Goal: Information Seeking & Learning: Learn about a topic

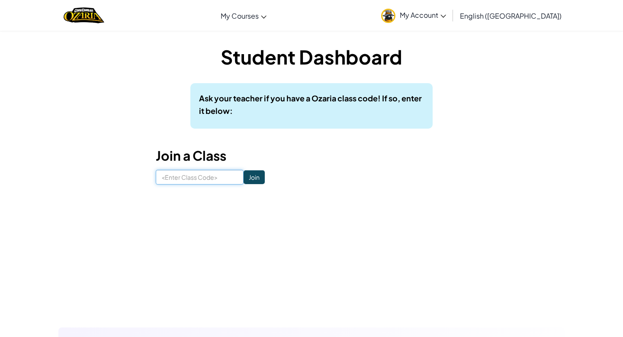
click at [175, 175] on input at bounding box center [200, 177] width 88 height 15
type input "ShelfDustYes"
click at [244, 177] on input "Join" at bounding box center [254, 177] width 21 height 14
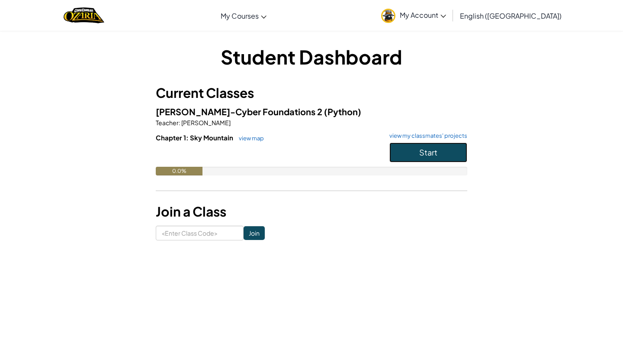
click at [396, 155] on button "Start" at bounding box center [428, 152] width 78 height 20
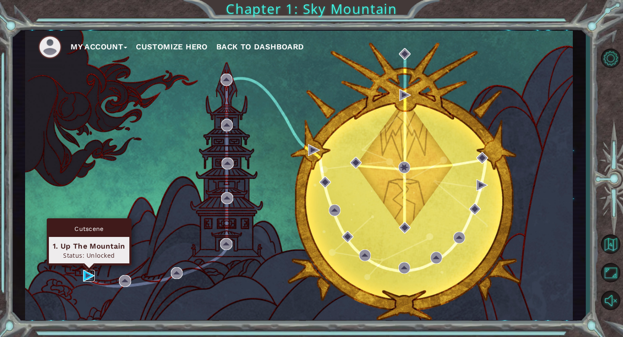
click at [83, 275] on img at bounding box center [89, 275] width 12 height 12
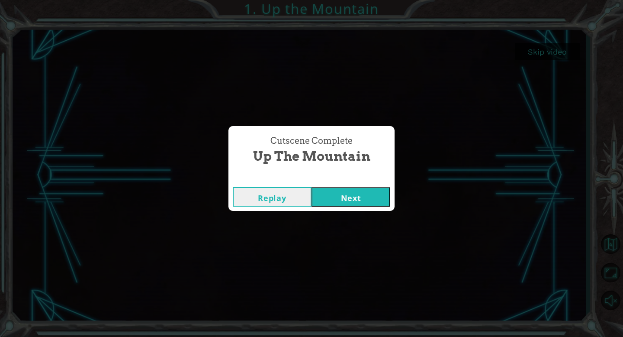
click at [328, 196] on button "Next" at bounding box center [350, 196] width 79 height 19
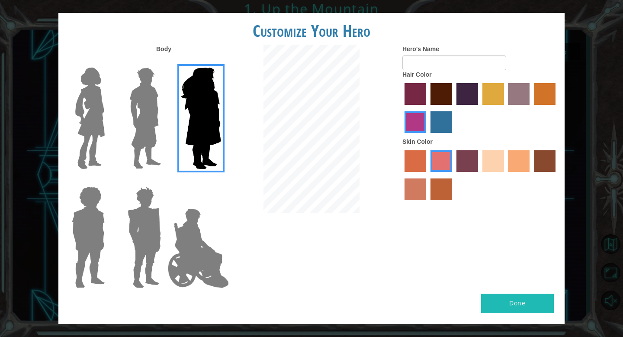
click at [108, 103] on img at bounding box center [90, 118] width 36 height 108
click at [108, 62] on input "Hero Connie" at bounding box center [108, 62] width 0 height 0
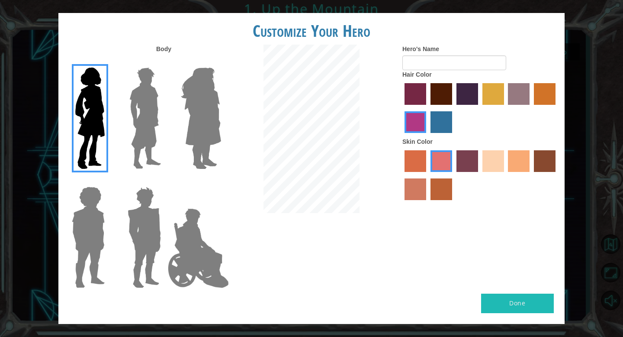
click at [93, 103] on img at bounding box center [90, 118] width 36 height 108
click at [108, 62] on input "Hero Connie" at bounding box center [108, 62] width 0 height 0
click at [131, 104] on img at bounding box center [145, 118] width 38 height 108
click at [164, 62] on input "Hero Lars" at bounding box center [164, 62] width 0 height 0
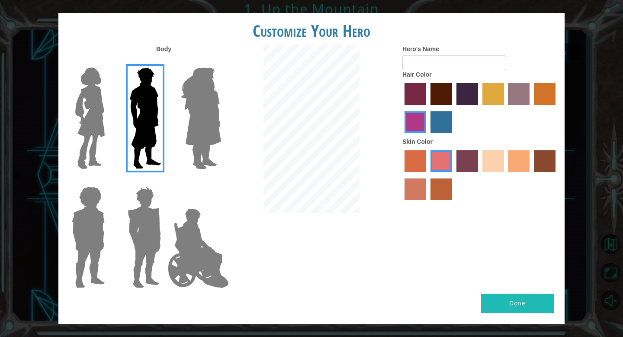
click at [192, 286] on img at bounding box center [198, 248] width 68 height 87
click at [221, 181] on input "Hero Jamie" at bounding box center [221, 181] width 0 height 0
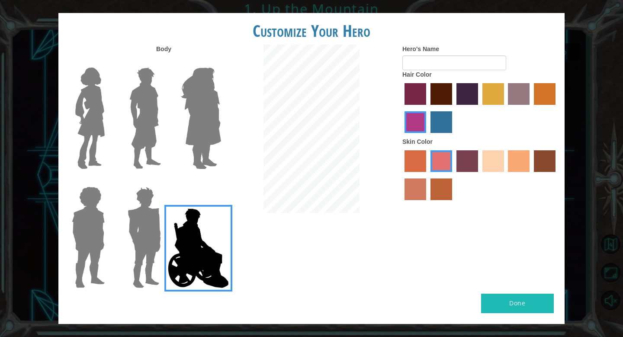
click at [193, 250] on img at bounding box center [198, 248] width 68 height 87
click at [221, 181] on input "Hero Jamie" at bounding box center [221, 181] width 0 height 0
click at [151, 249] on img at bounding box center [144, 237] width 40 height 108
click at [164, 181] on input "Hero Garnet" at bounding box center [164, 181] width 0 height 0
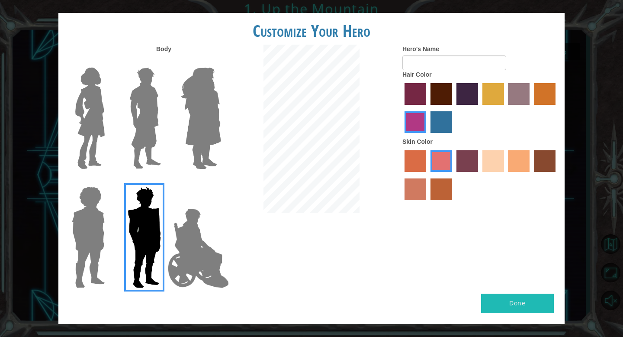
click at [173, 256] on img at bounding box center [198, 248] width 68 height 87
click at [221, 181] on input "Hero Jamie" at bounding box center [221, 181] width 0 height 0
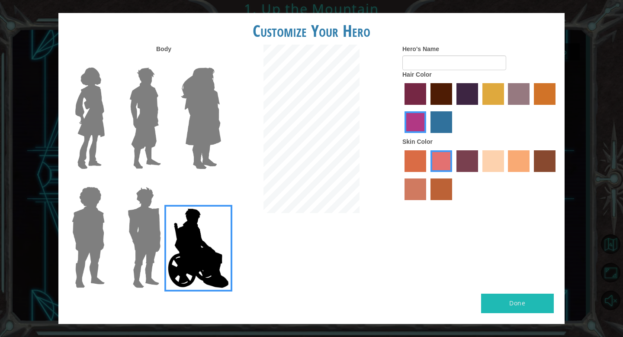
click at [93, 252] on img at bounding box center [88, 237] width 40 height 108
click at [108, 181] on input "Hero Steven" at bounding box center [108, 181] width 0 height 0
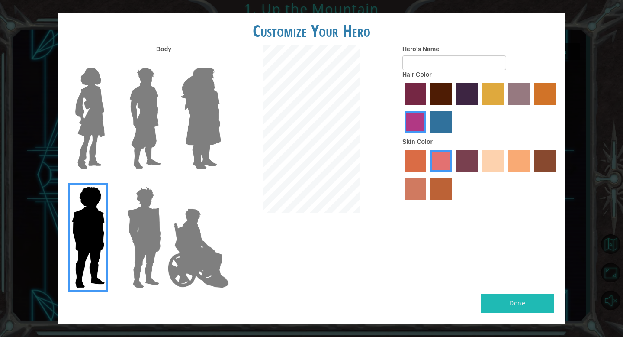
click at [176, 253] on img at bounding box center [198, 248] width 68 height 87
click at [221, 181] on input "Hero Jamie" at bounding box center [221, 181] width 0 height 0
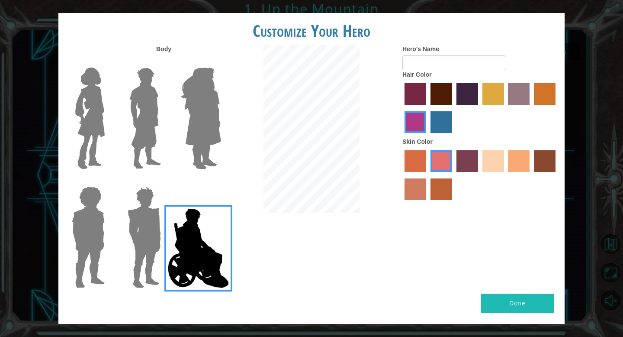
click at [197, 106] on img at bounding box center [200, 118] width 47 height 108
click at [221, 62] on input "Hero Amethyst" at bounding box center [221, 62] width 0 height 0
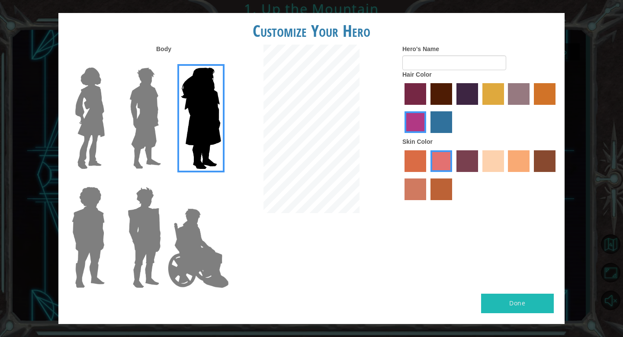
click at [107, 134] on img at bounding box center [90, 118] width 36 height 108
click at [108, 62] on input "Hero Connie" at bounding box center [108, 62] width 0 height 0
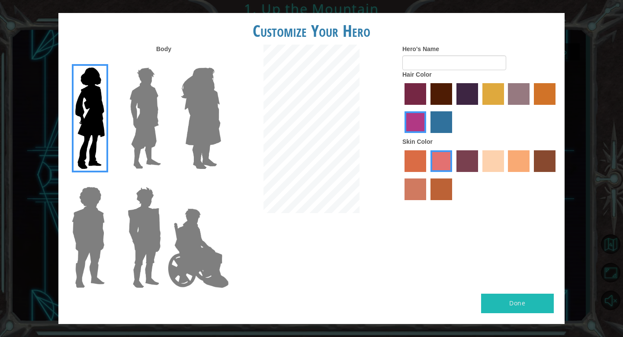
click at [199, 244] on img at bounding box center [198, 248] width 68 height 87
click at [221, 181] on input "Hero Jamie" at bounding box center [221, 181] width 0 height 0
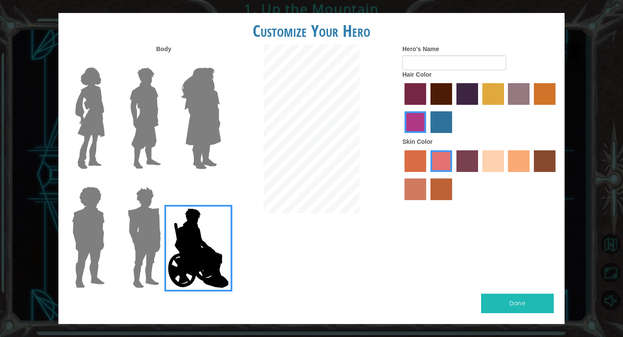
click at [439, 98] on label "maroon hair color" at bounding box center [441, 94] width 22 height 22
click at [427, 108] on input "maroon hair color" at bounding box center [427, 108] width 0 height 0
click at [466, 101] on label "hot purple hair color" at bounding box center [467, 94] width 22 height 22
click at [453, 108] on input "hot purple hair color" at bounding box center [453, 108] width 0 height 0
click at [560, 166] on div "Hero's Name Hair Color Skin Color" at bounding box center [480, 125] width 169 height 160
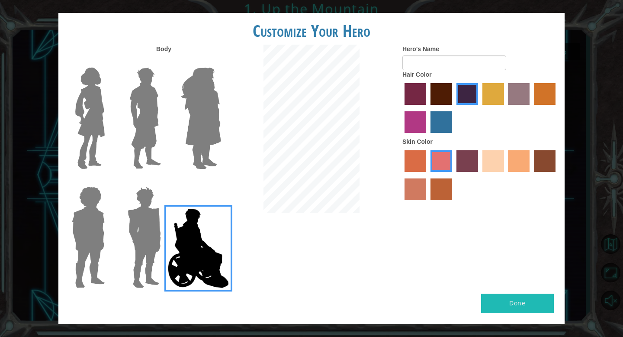
click at [556, 166] on div at bounding box center [480, 176] width 156 height 56
click at [545, 161] on label "karma skin color" at bounding box center [545, 161] width 22 height 22
click at [531, 175] on input "karma skin color" at bounding box center [531, 175] width 0 height 0
click at [499, 165] on label "sandy beach skin color" at bounding box center [493, 161] width 22 height 22
click at [479, 175] on input "sandy beach skin color" at bounding box center [479, 175] width 0 height 0
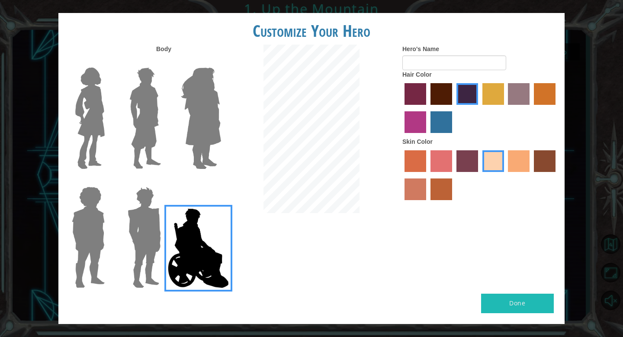
click at [514, 164] on label "tacao skin color" at bounding box center [519, 161] width 22 height 22
click at [505, 175] on input "tacao skin color" at bounding box center [505, 175] width 0 height 0
click at [487, 162] on label "sandy beach skin color" at bounding box center [493, 161] width 22 height 22
click at [479, 175] on input "sandy beach skin color" at bounding box center [479, 175] width 0 height 0
click at [426, 167] on div at bounding box center [480, 176] width 156 height 56
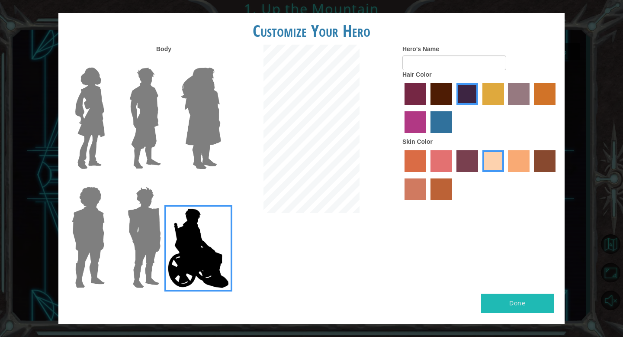
click at [418, 163] on label "sorbus skin color" at bounding box center [415, 161] width 22 height 22
click at [401, 175] on input "sorbus skin color" at bounding box center [401, 175] width 0 height 0
click at [434, 163] on label "froly skin color" at bounding box center [441, 161] width 22 height 22
click at [427, 175] on input "froly skin color" at bounding box center [427, 175] width 0 height 0
click at [439, 165] on label "froly skin color" at bounding box center [441, 161] width 22 height 22
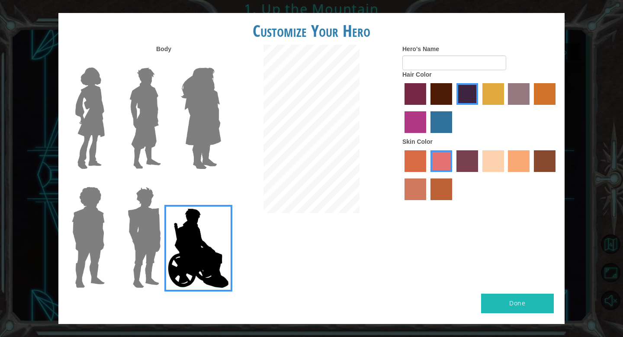
click at [427, 175] on input "froly skin color" at bounding box center [427, 175] width 0 height 0
click at [501, 164] on label "sandy beach skin color" at bounding box center [493, 161] width 22 height 22
click at [479, 175] on input "sandy beach skin color" at bounding box center [479, 175] width 0 height 0
click at [213, 126] on img at bounding box center [200, 118] width 47 height 108
click at [221, 62] on input "Hero Amethyst" at bounding box center [221, 62] width 0 height 0
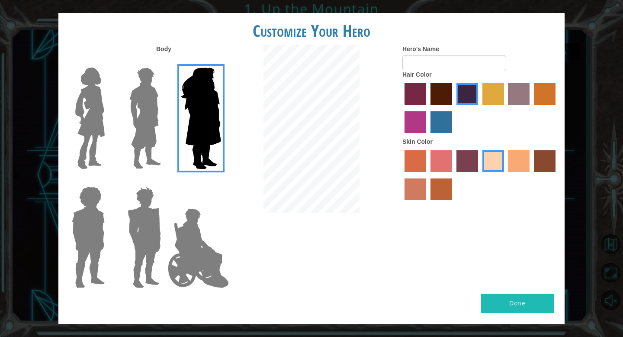
click at [135, 138] on img at bounding box center [145, 118] width 38 height 108
click at [164, 62] on input "Hero Lars" at bounding box center [164, 62] width 0 height 0
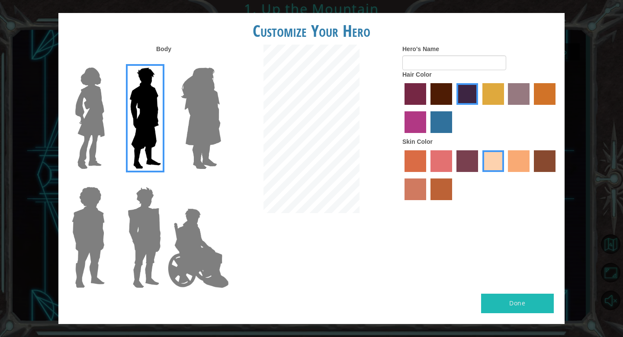
click at [193, 138] on img at bounding box center [200, 118] width 47 height 108
click at [221, 62] on input "Hero Amethyst" at bounding box center [221, 62] width 0 height 0
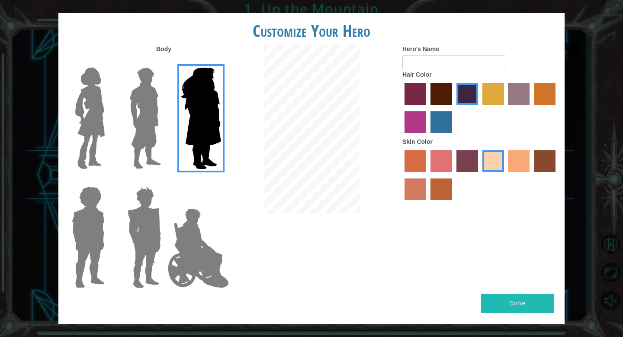
click at [430, 70] on label "Hair Color" at bounding box center [416, 74] width 29 height 9
click at [417, 49] on label "Hero's Name" at bounding box center [420, 49] width 37 height 9
click at [417, 55] on input "Hero's Name" at bounding box center [454, 62] width 104 height 15
click at [422, 56] on input "Hero's Name" at bounding box center [454, 62] width 104 height 15
type input "[PERSON_NAME]"
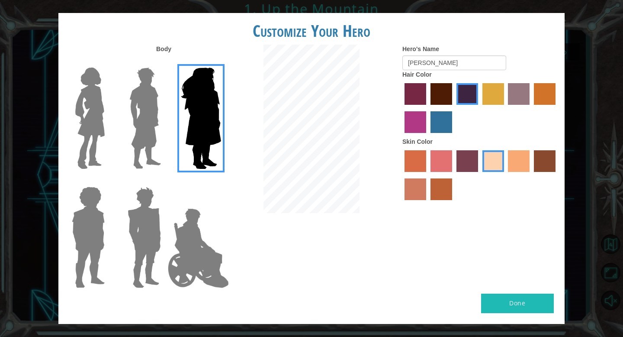
click at [501, 295] on button "Done" at bounding box center [517, 302] width 73 height 19
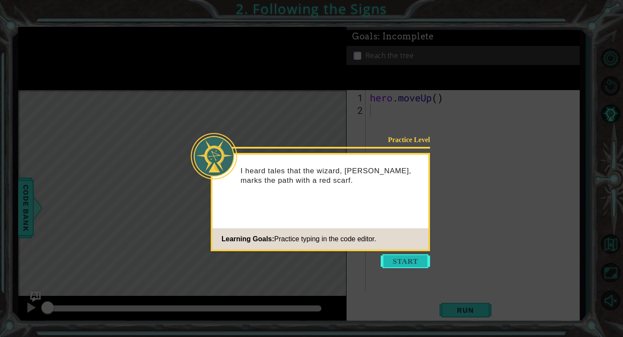
click at [394, 265] on button "Start" at bounding box center [405, 261] width 49 height 14
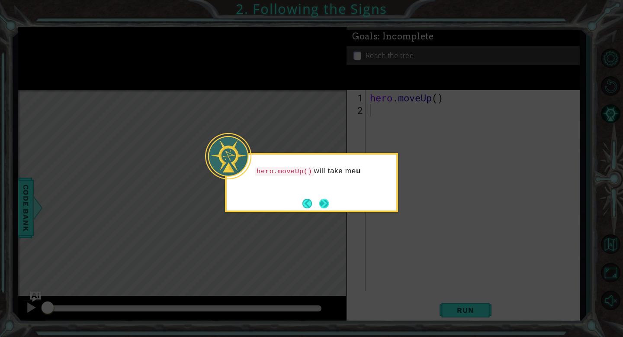
click at [329, 206] on button "Next" at bounding box center [324, 204] width 10 height 10
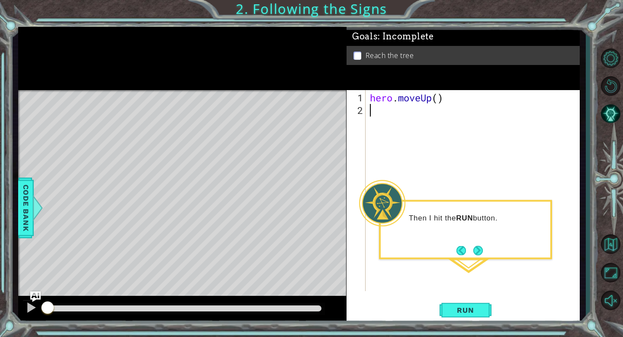
click at [432, 132] on div "hero . moveUp ( )" at bounding box center [475, 204] width 214 height 226
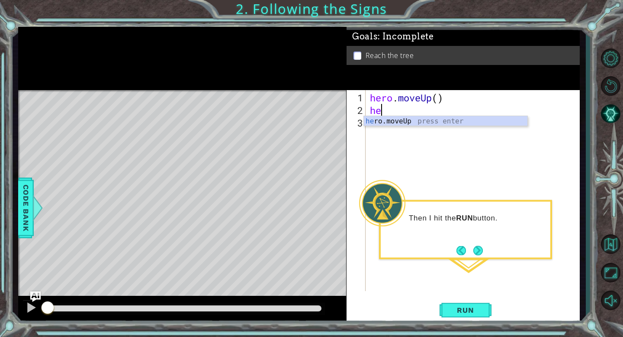
type textarea "hero"
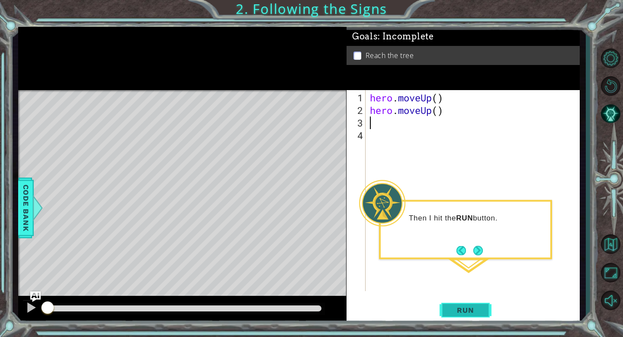
click at [463, 305] on button "Run" at bounding box center [465, 309] width 52 height 23
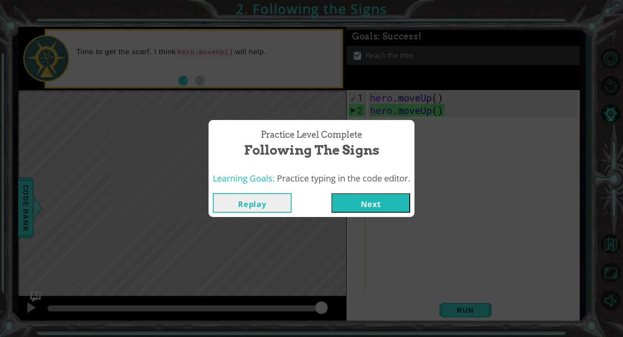
click at [362, 206] on button "Next" at bounding box center [370, 202] width 79 height 19
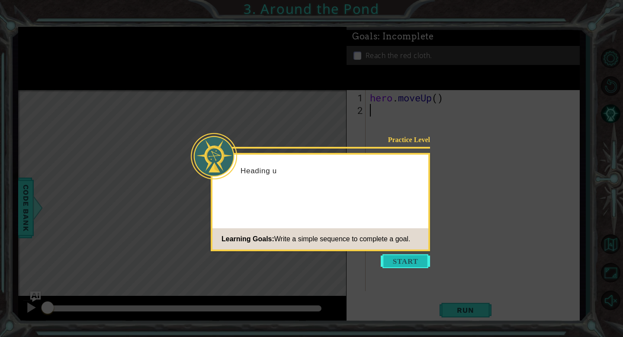
click at [399, 267] on button "Start" at bounding box center [405, 261] width 49 height 14
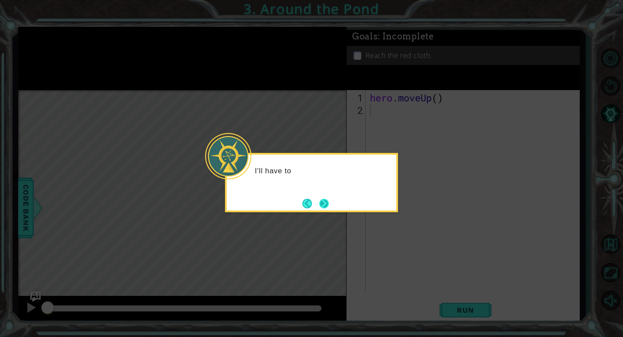
click at [328, 202] on button "Next" at bounding box center [323, 203] width 11 height 11
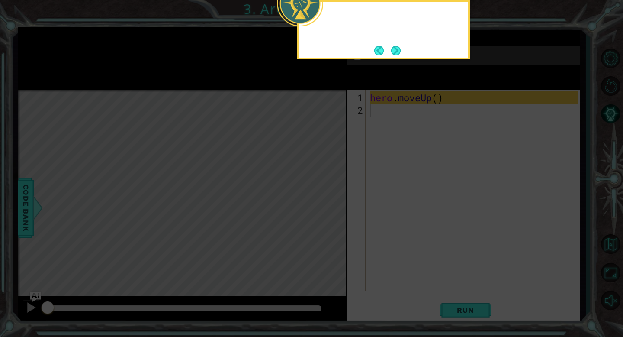
click at [328, 202] on icon at bounding box center [311, 50] width 623 height 572
click at [394, 53] on button "Next" at bounding box center [396, 50] width 10 height 10
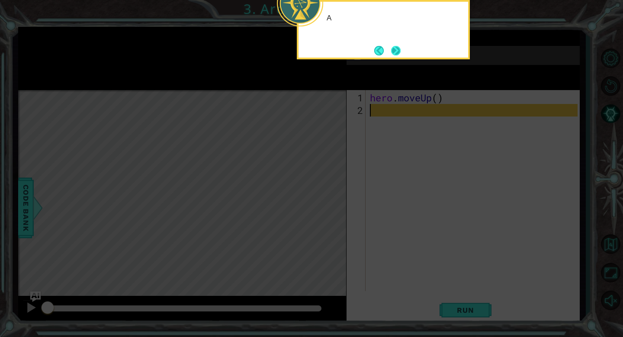
click at [397, 54] on button "Next" at bounding box center [396, 50] width 10 height 10
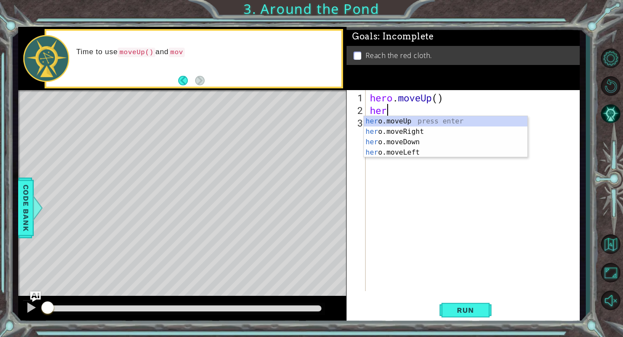
type textarea "hero"
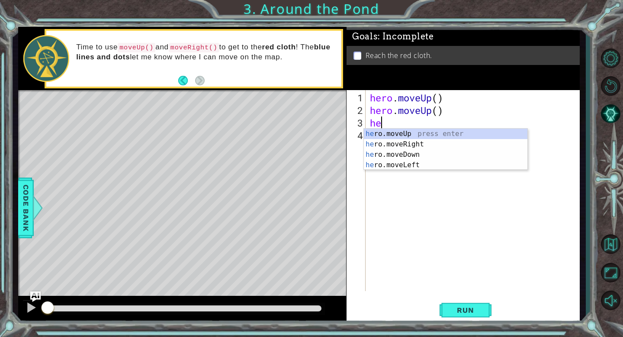
type textarea "her"
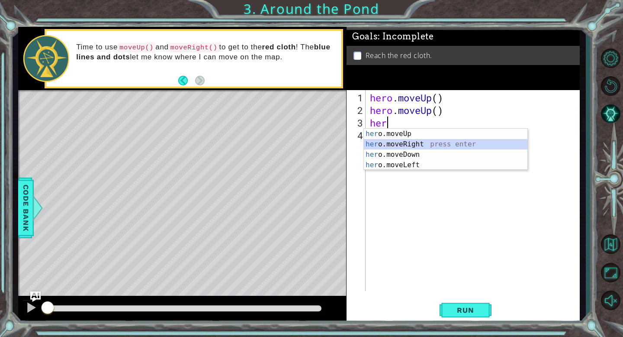
click at [393, 145] on div "her o.moveUp press enter her o.moveRight press enter her o.moveDown press enter…" at bounding box center [445, 159] width 163 height 62
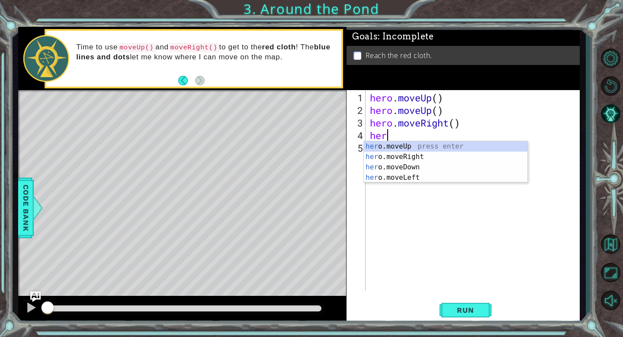
scroll to position [0, 0]
type textarea "hero"
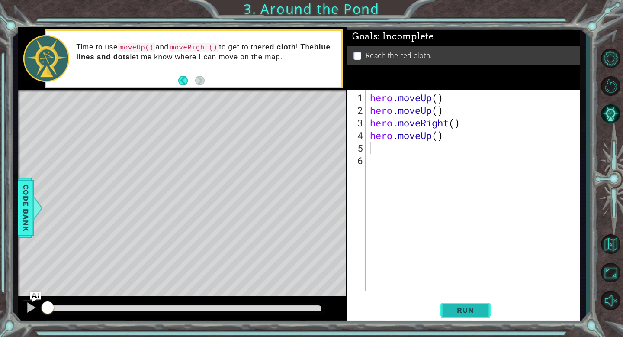
click at [456, 314] on button "Run" at bounding box center [465, 309] width 52 height 23
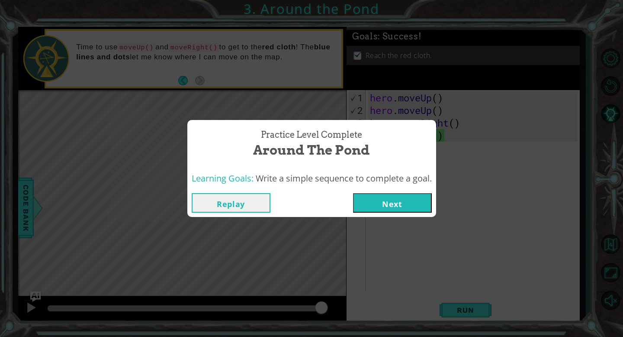
click at [389, 204] on button "Next" at bounding box center [392, 202] width 79 height 19
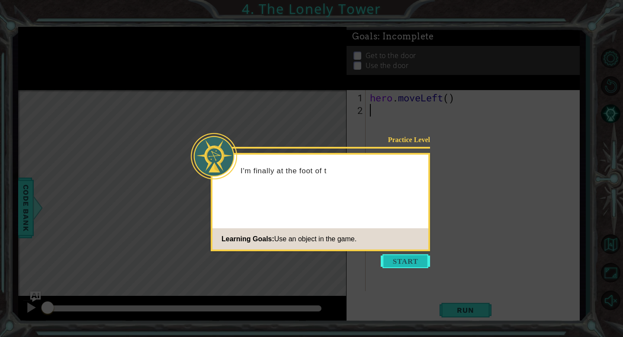
click at [411, 260] on button "Start" at bounding box center [405, 261] width 49 height 14
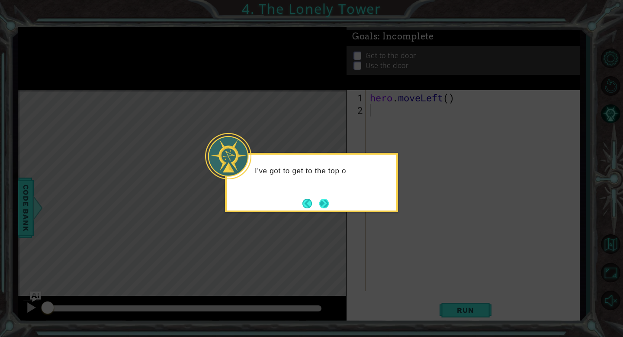
click at [320, 202] on button "Next" at bounding box center [324, 204] width 10 height 10
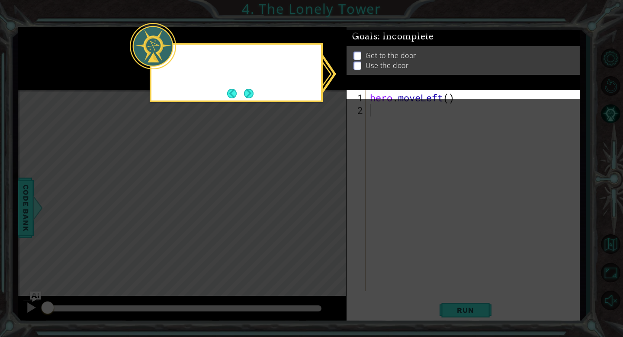
click at [320, 202] on icon at bounding box center [311, 168] width 623 height 337
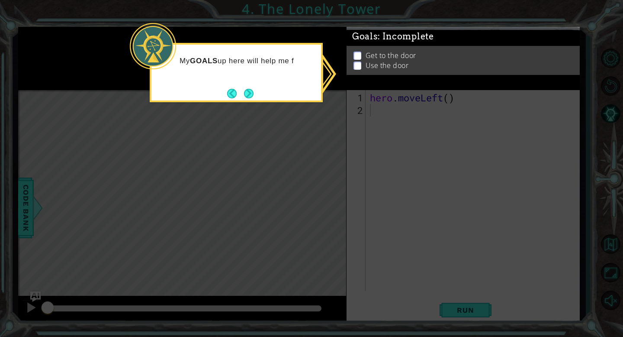
click at [253, 84] on div "My GOALS up here will help me f" at bounding box center [236, 72] width 173 height 59
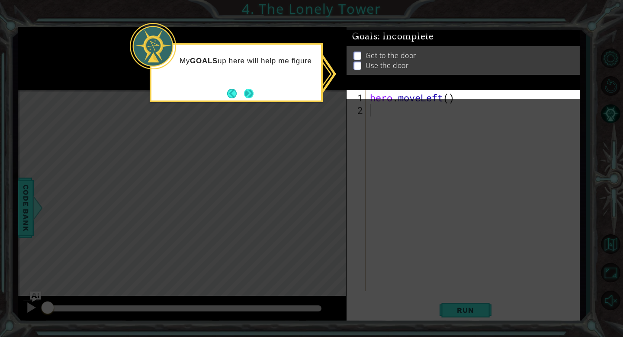
click at [253, 91] on button "Next" at bounding box center [249, 93] width 10 height 10
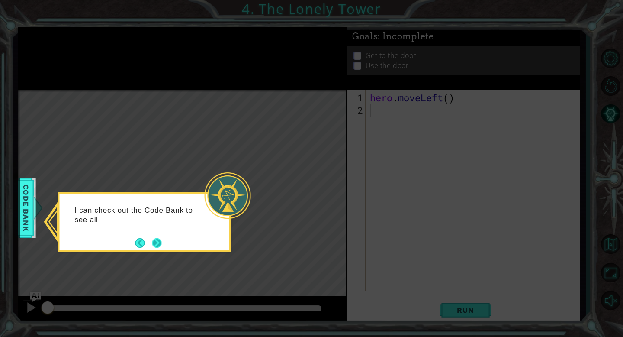
click at [159, 242] on button "Next" at bounding box center [157, 243] width 10 height 10
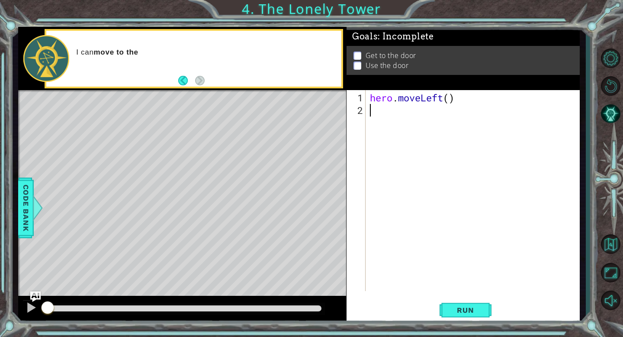
click at [410, 120] on div "hero . moveLeft ( )" at bounding box center [475, 204] width 214 height 226
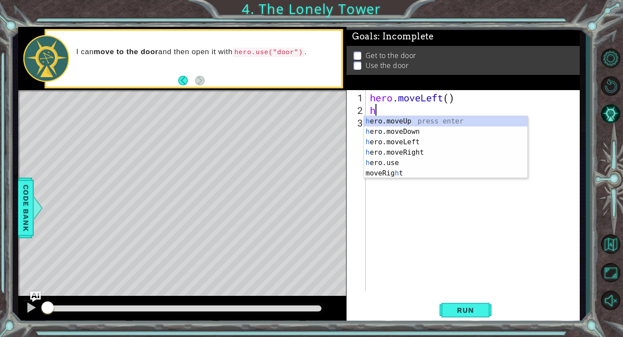
type textarea "her"
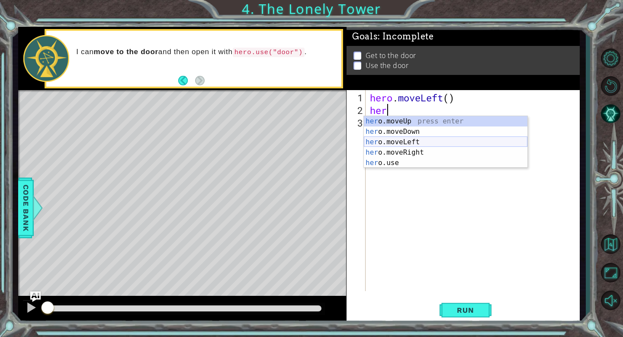
click at [410, 143] on div "her o.moveUp press enter her o.moveDown press enter her o.moveLeft press enter …" at bounding box center [445, 152] width 163 height 73
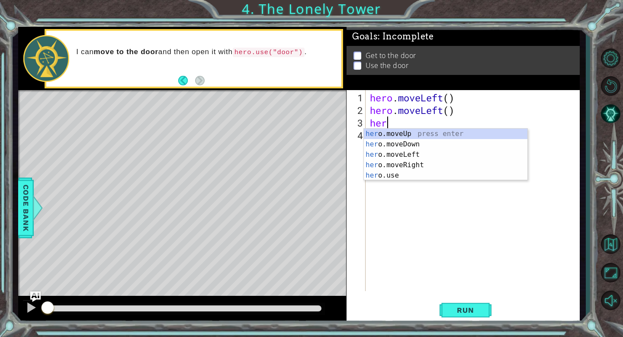
type textarea "hero"
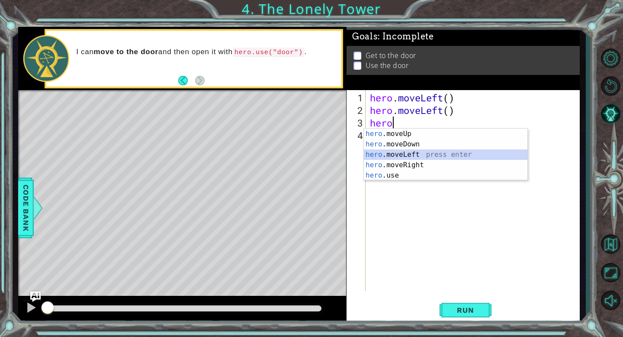
click at [412, 155] on div "hero .moveUp press enter hero .moveDown press enter hero .moveLeft press enter …" at bounding box center [445, 164] width 163 height 73
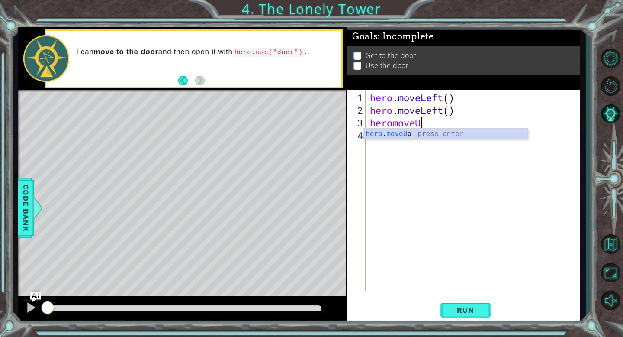
type textarea "heromoveUp"
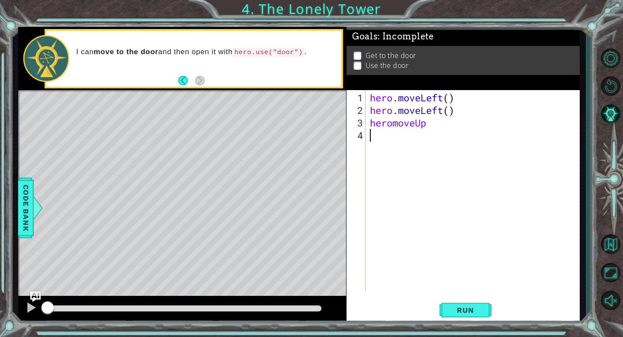
click at [421, 151] on div "hero . moveLeft ( ) hero . moveLeft ( ) heromoveUp" at bounding box center [475, 204] width 214 height 226
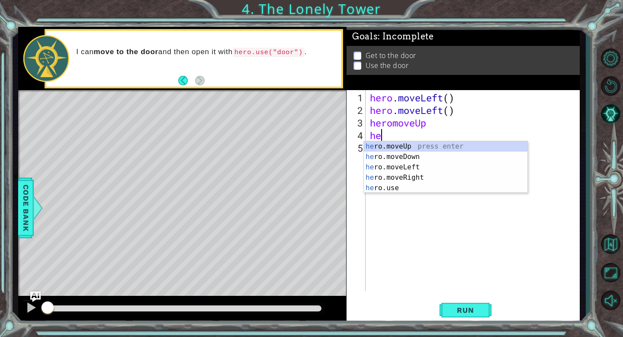
type textarea "her"
click at [418, 148] on div "her o.moveUp press enter her o.moveDown press enter her o.moveLeft press enter …" at bounding box center [445, 177] width 163 height 73
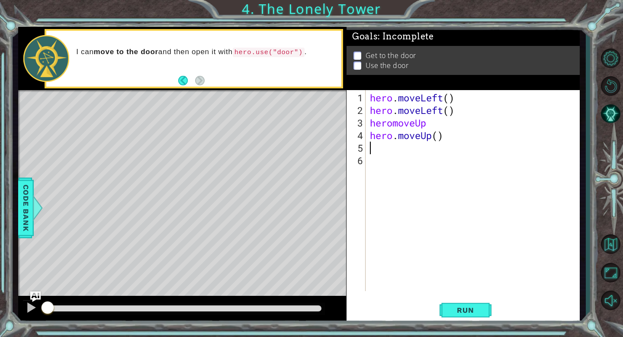
click at [395, 124] on div "hero . moveLeft ( ) hero . moveLeft ( ) heromoveUp hero . moveUp ( )" at bounding box center [475, 204] width 214 height 226
click at [498, 102] on div "hero . moveLeft ( ) hero . moveLeft ( ) hero . moveUp hero . moveUp ( )" at bounding box center [475, 204] width 214 height 226
type textarea "hero.moveLeft()"
click at [424, 151] on div "hero . moveLeft ( ) hero . moveLeft ( ) hero . moveUp hero . moveUp ( )" at bounding box center [475, 204] width 214 height 226
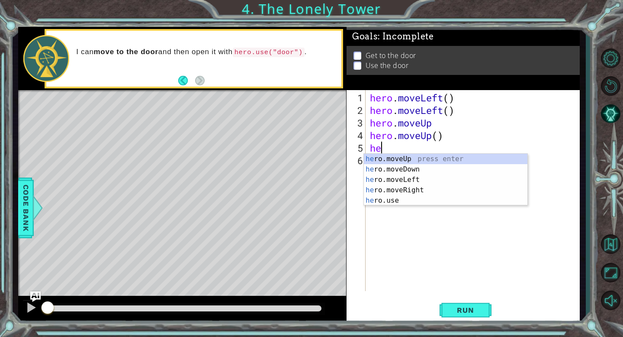
scroll to position [0, 0]
type textarea "hero"
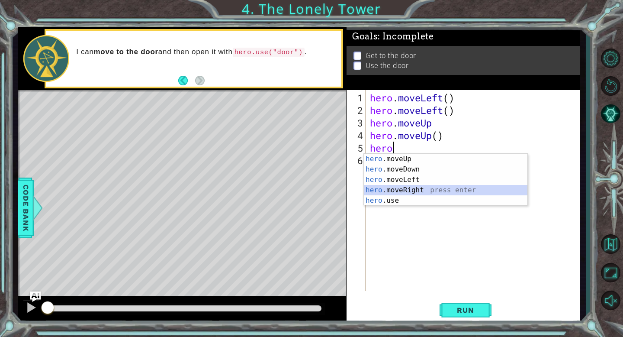
click at [423, 191] on div "hero .moveUp press enter hero .moveDown press enter hero .moveLeft press enter …" at bounding box center [445, 190] width 163 height 73
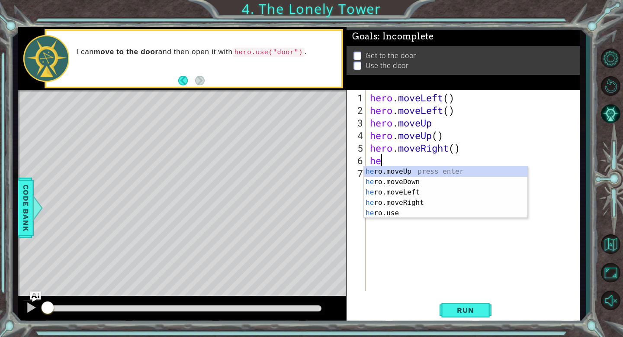
scroll to position [0, 0]
type textarea "hero"
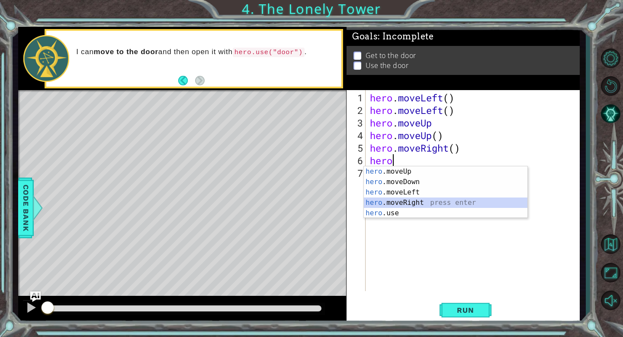
click at [430, 201] on div "hero .moveUp press enter hero .moveDown press enter hero .moveLeft press enter …" at bounding box center [445, 202] width 163 height 73
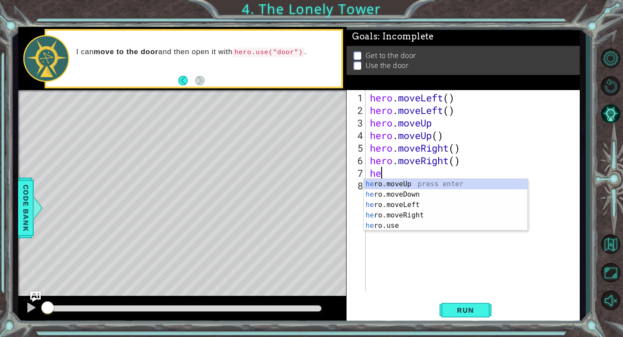
scroll to position [0, 0]
click at [414, 228] on div "her o.moveUp press enter her o.moveDown press enter her o.moveLeft press enter …" at bounding box center [445, 215] width 163 height 73
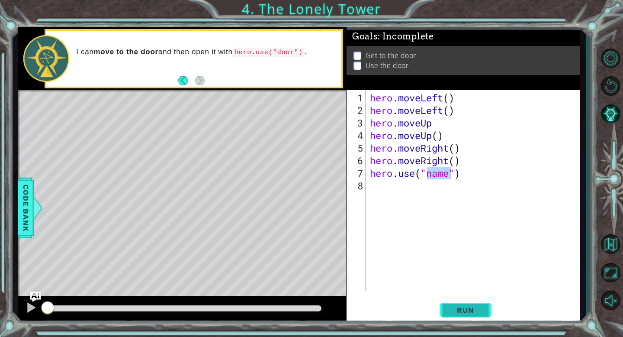
click at [444, 300] on button "Run" at bounding box center [465, 309] width 52 height 23
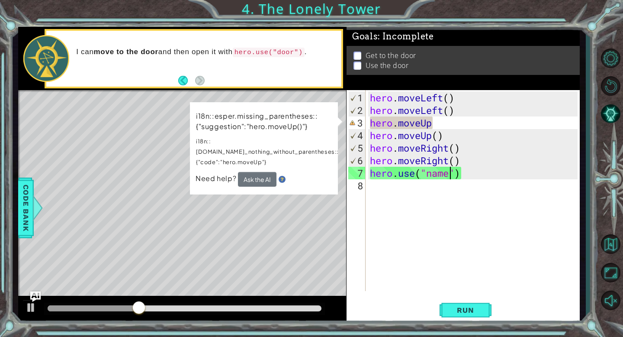
click at [440, 128] on div "hero . moveLeft ( ) hero . moveLeft ( ) hero . moveUp hero . moveUp ( ) hero . …" at bounding box center [475, 204] width 214 height 226
click at [441, 121] on div "hero . moveLeft ( ) hero . moveLeft ( ) hero . moveUp hero . moveUp ( ) hero . …" at bounding box center [475, 204] width 214 height 226
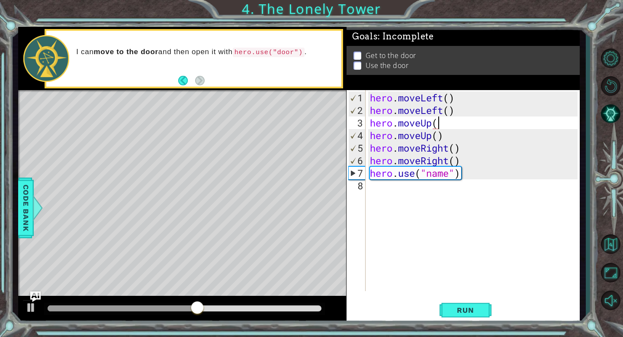
scroll to position [0, 3]
click at [471, 314] on span "Run" at bounding box center [465, 309] width 34 height 9
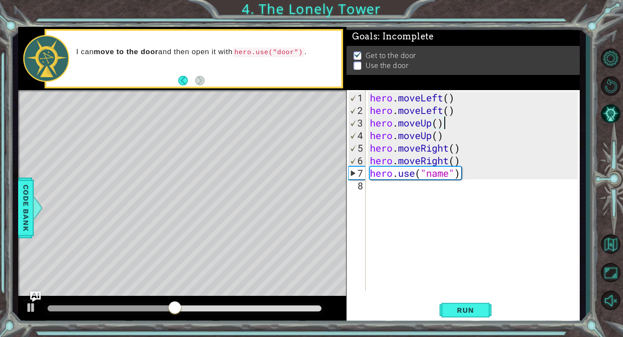
click at [451, 173] on div "hero . moveLeft ( ) hero . moveLeft ( ) hero . moveUp ( ) hero . moveUp ( ) her…" at bounding box center [475, 204] width 214 height 226
type textarea "hero.use("door")"
click at [460, 317] on button "Run" at bounding box center [465, 309] width 52 height 23
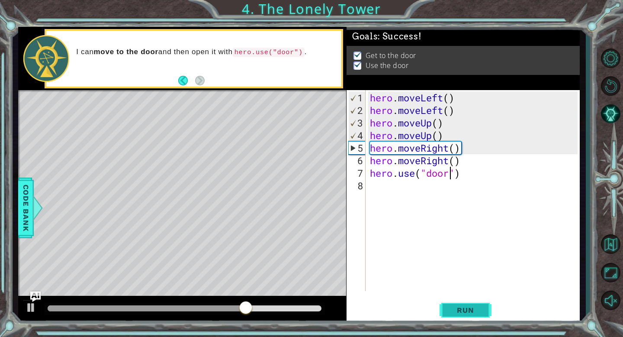
click at [460, 312] on span "Run" at bounding box center [465, 309] width 34 height 9
click at [461, 309] on span "Run" at bounding box center [465, 309] width 34 height 9
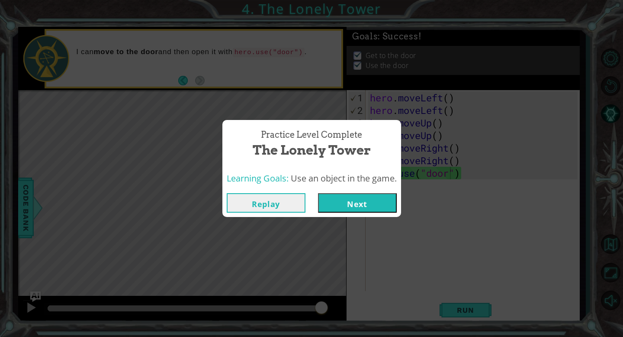
click at [372, 197] on button "Next" at bounding box center [357, 202] width 79 height 19
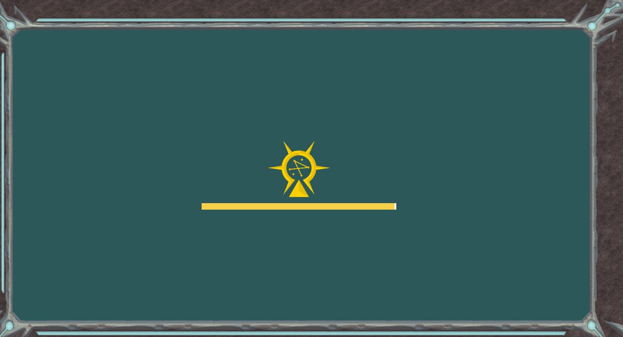
click at [372, 197] on div at bounding box center [299, 175] width 195 height 69
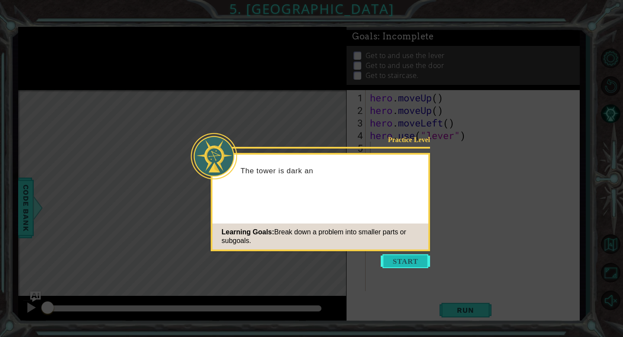
click at [407, 264] on button "Start" at bounding box center [405, 261] width 49 height 14
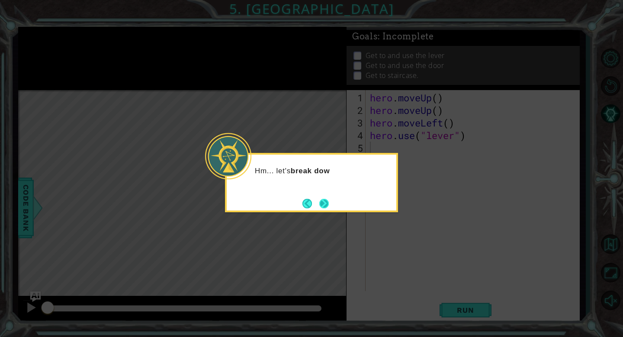
click at [329, 206] on button "Next" at bounding box center [323, 202] width 13 height 13
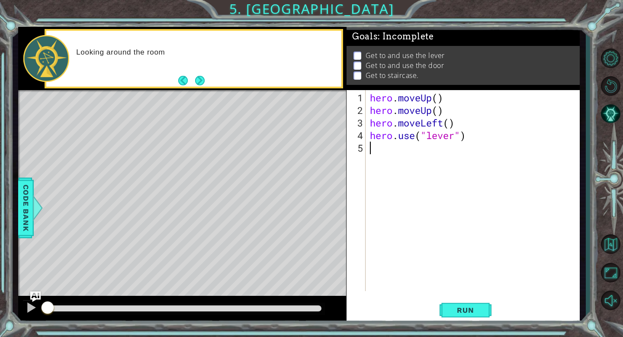
click at [388, 147] on div "hero . moveUp ( ) hero . moveUp ( ) hero . moveLeft ( ) hero . use ( "lever" )" at bounding box center [475, 204] width 214 height 226
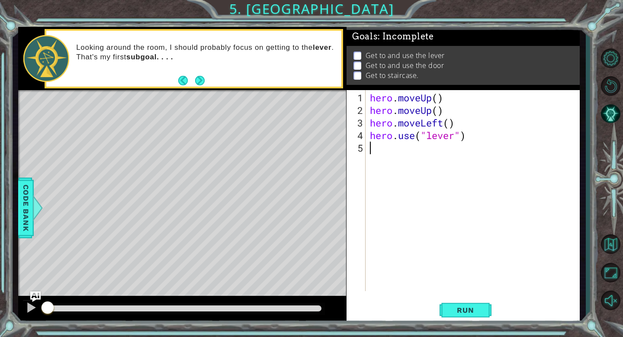
type textarea "m"
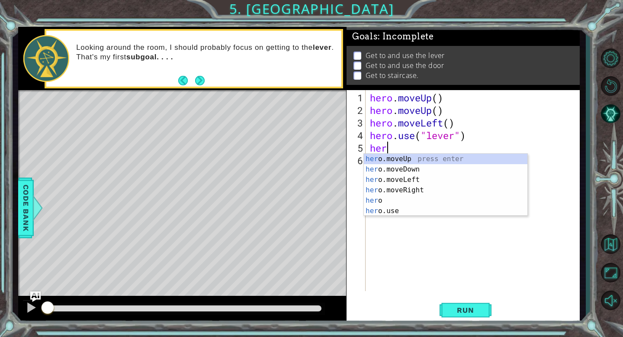
type textarea "hero"
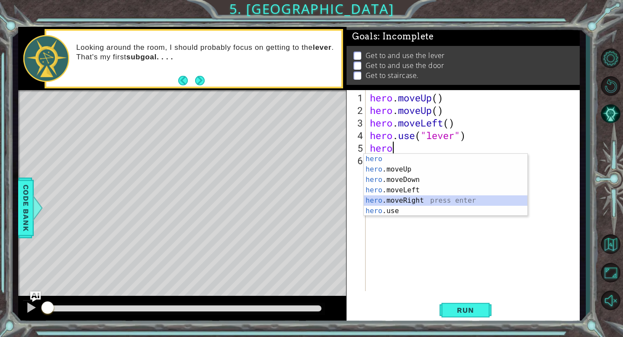
click at [406, 202] on div "hero press enter hero .moveUp press enter hero .moveDown press enter hero .move…" at bounding box center [445, 195] width 163 height 83
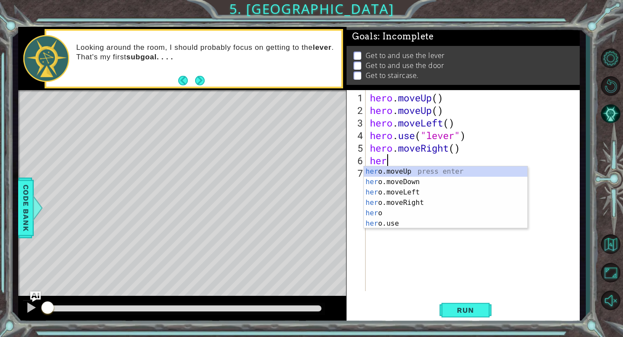
type textarea "hero"
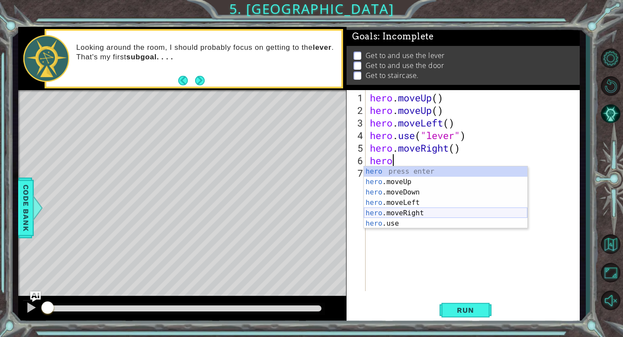
click at [410, 215] on div "hero press enter hero .moveUp press enter hero .moveDown press enter hero .move…" at bounding box center [445, 207] width 163 height 83
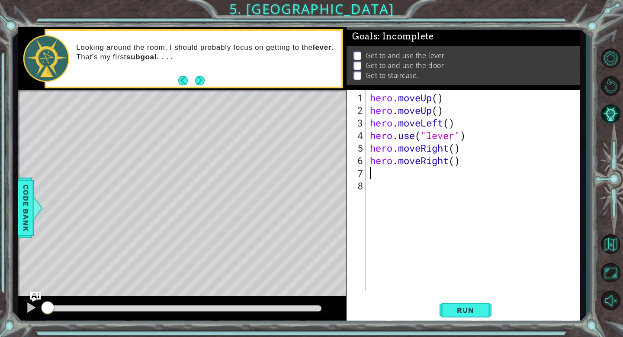
scroll to position [0, 0]
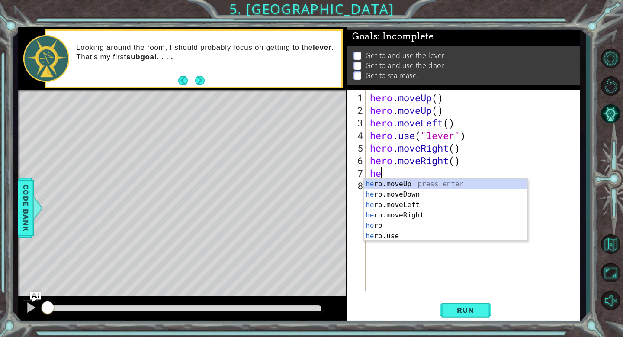
type textarea "hero"
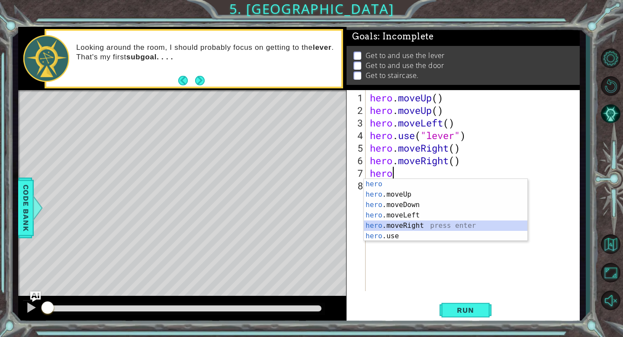
click at [404, 228] on div "hero press enter hero .moveUp press enter hero .moveDown press enter hero .move…" at bounding box center [445, 220] width 163 height 83
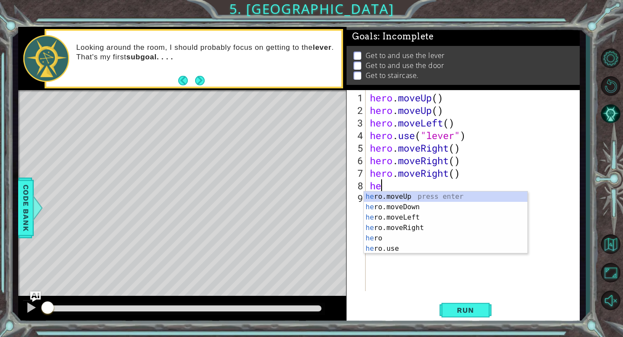
scroll to position [0, 0]
type textarea "hero"
click at [394, 205] on div "hero press enter hero .moveUp press enter hero .moveDown press enter hero .move…" at bounding box center [445, 232] width 163 height 83
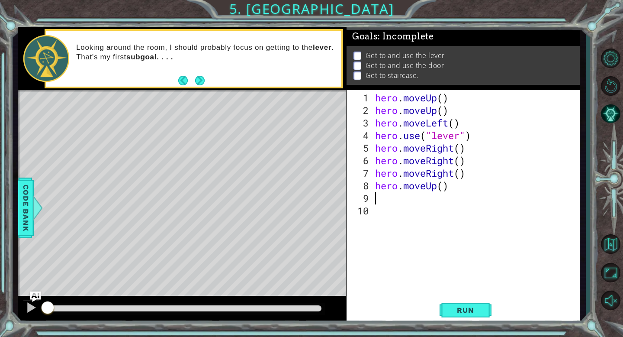
scroll to position [0, 0]
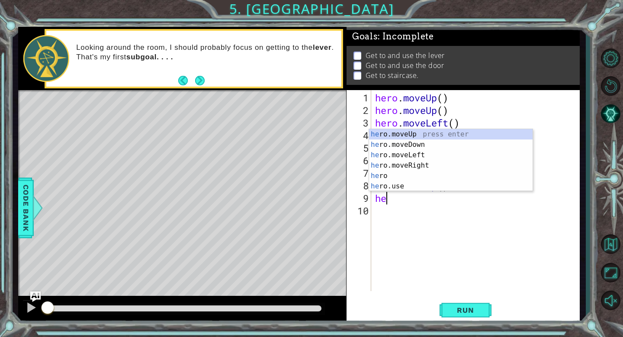
type textarea "her"
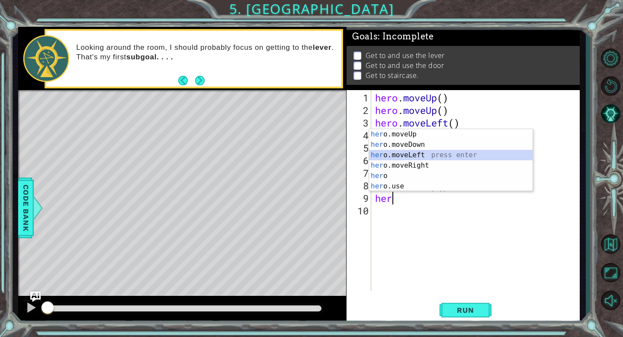
click at [426, 152] on div "her o.moveUp press enter her o.moveDown press enter her o.moveLeft press enter …" at bounding box center [450, 170] width 163 height 83
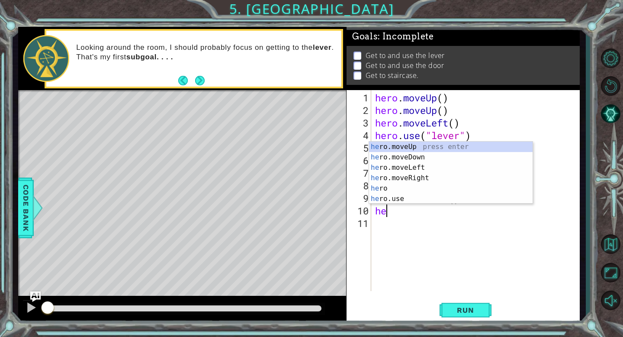
type textarea "hero"
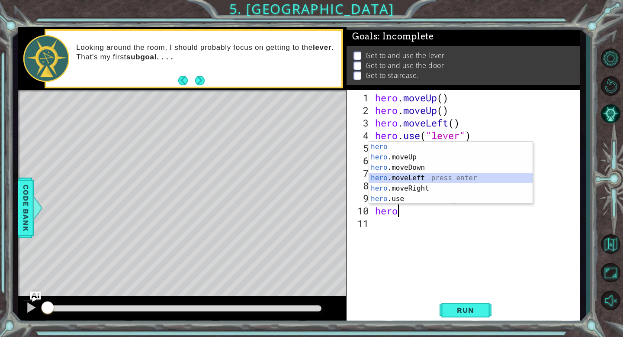
click at [408, 179] on div "hero press enter hero .moveUp press enter hero .moveDown press enter hero .move…" at bounding box center [450, 182] width 163 height 83
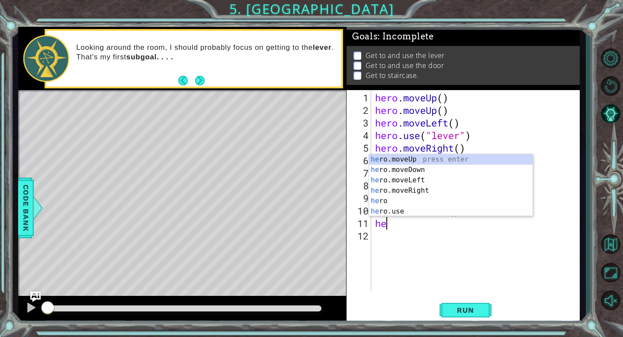
scroll to position [0, 0]
type textarea "hero"
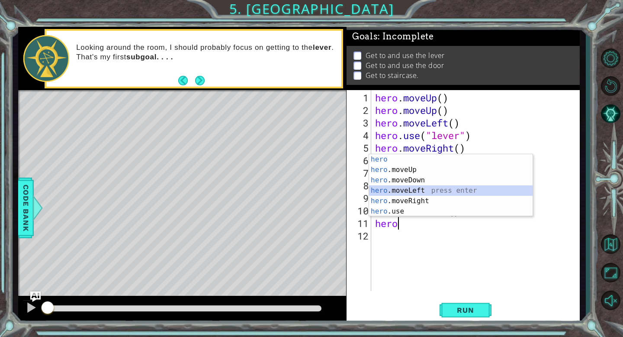
click at [415, 193] on div "hero press enter hero .moveUp press enter hero .moveDown press enter hero .move…" at bounding box center [450, 195] width 163 height 83
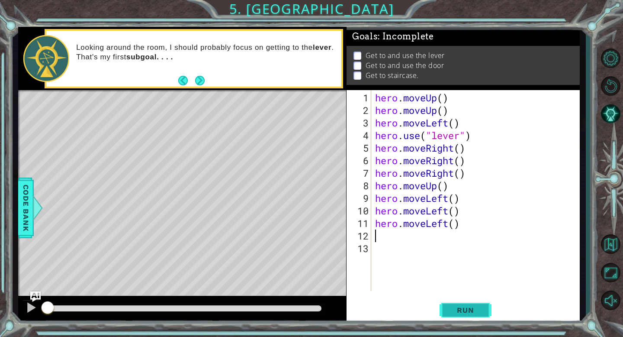
click at [467, 307] on span "Run" at bounding box center [465, 309] width 34 height 9
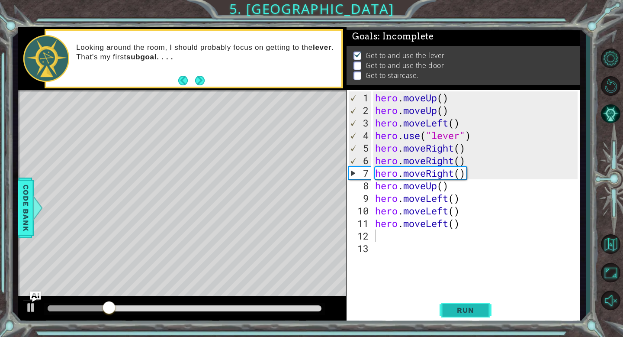
click at [474, 315] on button "Run" at bounding box center [465, 309] width 52 height 23
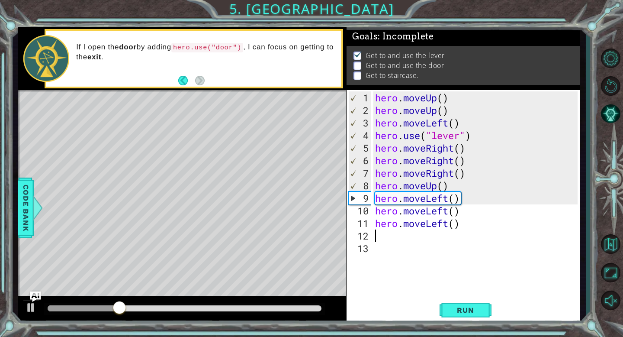
click at [462, 183] on div "hero . moveUp ( ) hero . moveUp ( ) hero . moveLeft ( ) hero . use ( "lever" ) …" at bounding box center [477, 204] width 208 height 226
type textarea "hero.moveUp()"
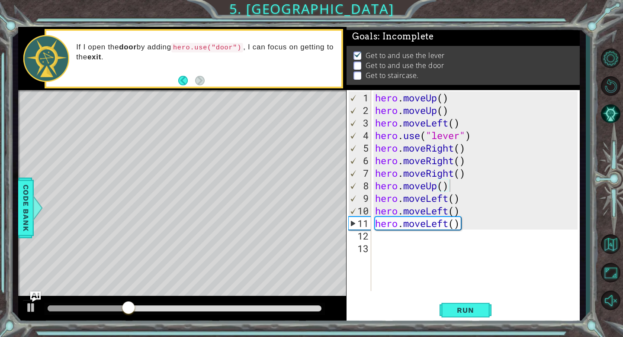
click at [372, 185] on div "hero.moveUp() 1 2 3 4 5 6 7 8 9 10 11 12 13 hero . moveUp ( ) hero . moveUp ( )…" at bounding box center [461, 190] width 231 height 201
click at [375, 185] on div "hero . moveUp ( ) hero . moveUp ( ) hero . moveLeft ( ) hero . use ( "lever" ) …" at bounding box center [477, 204] width 208 height 226
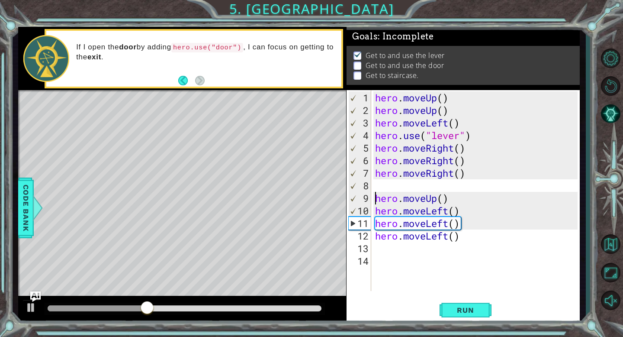
click at [382, 179] on div "hero . moveUp ( ) hero . moveUp ( ) hero . moveLeft ( ) hero . use ( "lever" ) …" at bounding box center [477, 204] width 208 height 226
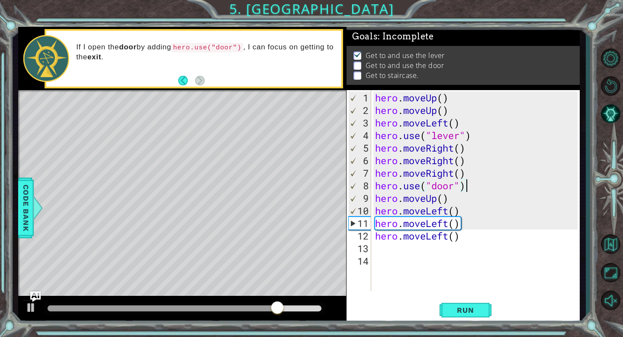
scroll to position [0, 3]
click at [447, 310] on button "Run" at bounding box center [465, 309] width 52 height 23
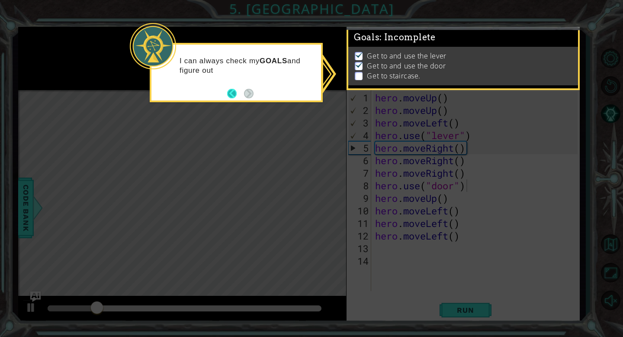
click at [234, 97] on button "Back" at bounding box center [235, 94] width 17 height 10
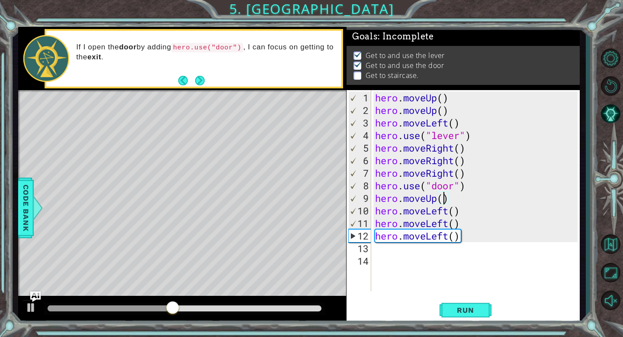
click at [445, 199] on div "hero . moveUp ( ) hero . moveUp ( ) hero . moveLeft ( ) hero . use ( "lever" ) …" at bounding box center [477, 204] width 208 height 226
type textarea "hero.moveUp()"
click at [454, 199] on div "hero . moveUp ( ) hero . moveUp ( ) hero . moveLeft ( ) hero . use ( "lever" ) …" at bounding box center [477, 204] width 208 height 226
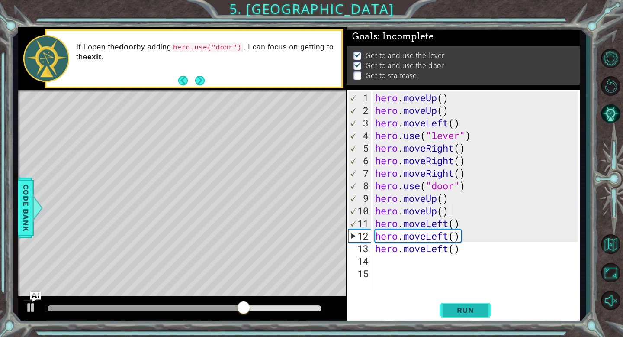
type textarea "hero.moveUp()"
click at [477, 314] on span "Run" at bounding box center [465, 309] width 34 height 9
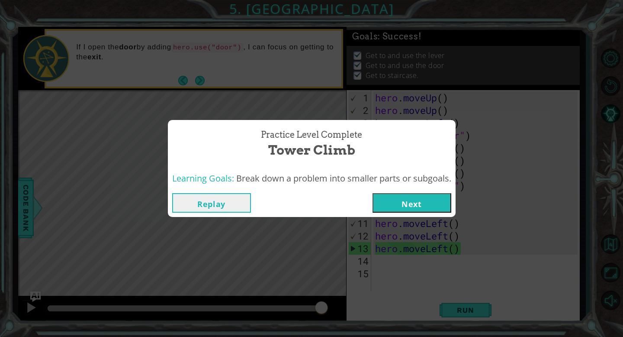
click at [445, 212] on button "Next" at bounding box center [411, 202] width 79 height 19
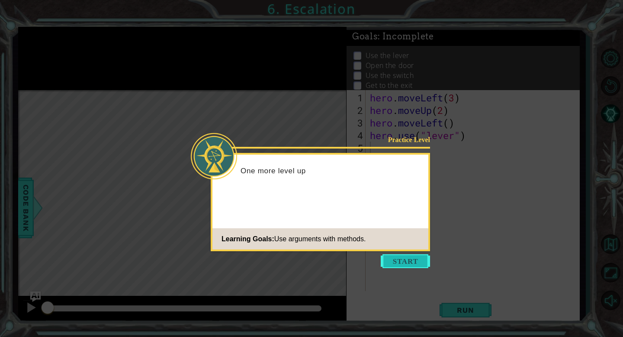
click at [402, 266] on button "Start" at bounding box center [405, 261] width 49 height 14
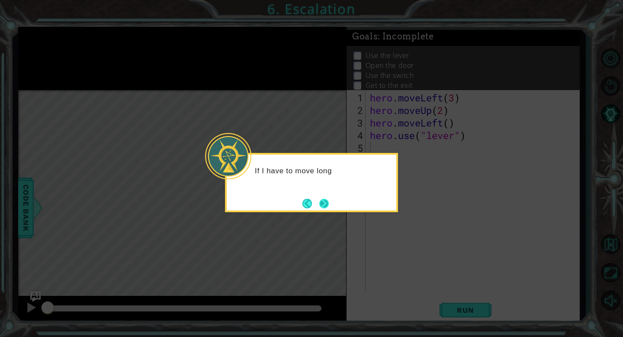
click at [326, 202] on button "Next" at bounding box center [324, 204] width 10 height 10
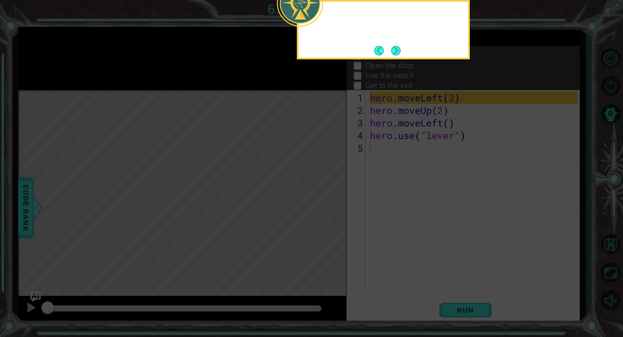
click at [326, 202] on icon at bounding box center [311, 50] width 623 height 572
click at [391, 46] on button "Next" at bounding box center [396, 50] width 10 height 10
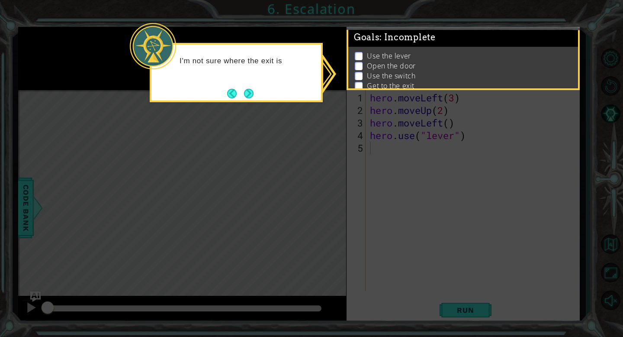
drag, startPoint x: 257, startPoint y: 46, endPoint x: 249, endPoint y: 78, distance: 33.2
click at [257, 46] on header at bounding box center [236, 46] width 170 height 3
click at [248, 109] on icon at bounding box center [311, 168] width 623 height 337
click at [249, 93] on button "Next" at bounding box center [249, 93] width 10 height 10
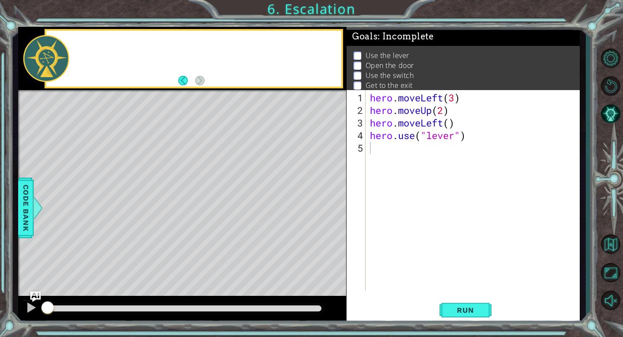
click at [249, 93] on div "Level Map" at bounding box center [218, 217] width 400 height 255
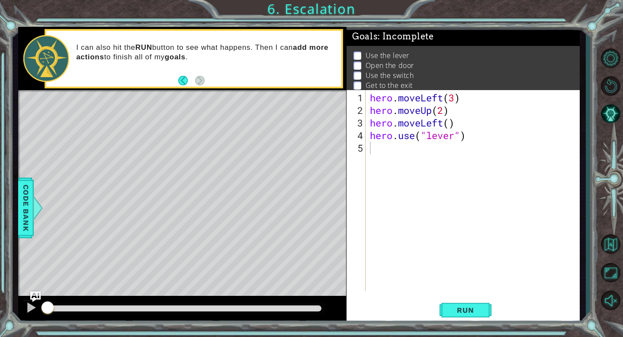
type textarea "hero.moveLeft()"
click at [460, 120] on div "hero . moveLeft ( 3 ) hero . moveUp ( 2 ) hero . moveLeft ( ) hero . use ( "lev…" at bounding box center [475, 204] width 214 height 226
click at [479, 140] on div "hero . moveLeft ( 3 ) hero . moveUp ( 2 ) hero . moveLeft ( ) hero . use ( "lev…" at bounding box center [475, 204] width 214 height 226
type textarea "hero.use("lever")"
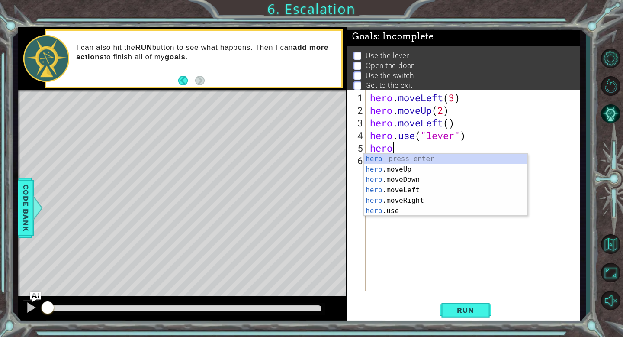
scroll to position [0, 0]
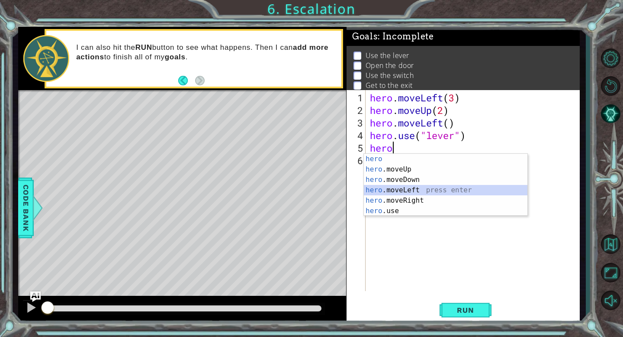
click at [424, 193] on div "hero press enter hero .moveUp press enter hero .moveDown press enter hero .move…" at bounding box center [445, 195] width 163 height 83
type textarea "hero.moveLeft(1)"
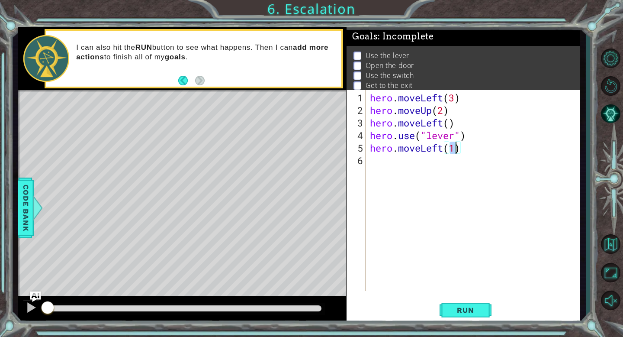
click at [431, 171] on div "hero . moveLeft ( 3 ) hero . moveUp ( 2 ) hero . moveLeft ( ) hero . use ( "lev…" at bounding box center [475, 204] width 214 height 226
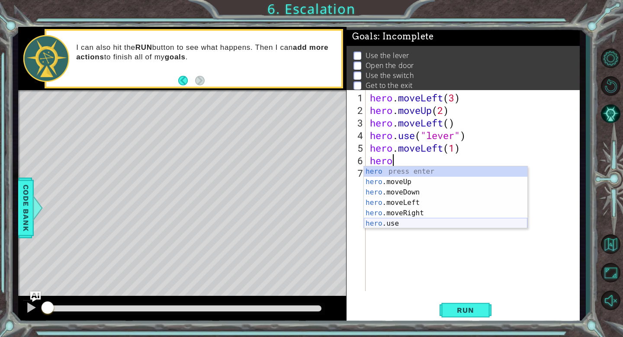
click at [416, 221] on div "hero press enter hero .moveUp press enter hero .moveDown press enter hero .move…" at bounding box center [445, 207] width 163 height 83
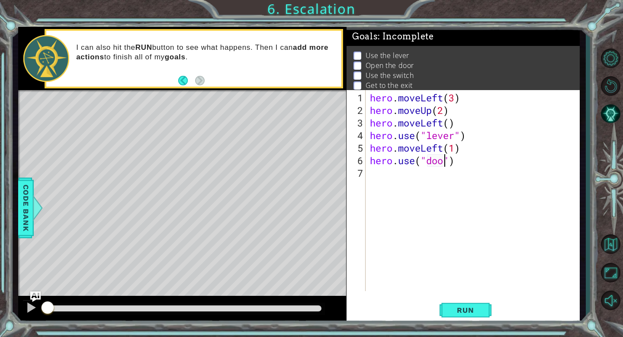
type textarea "hero.use("door")"
click at [476, 165] on div "hero . moveLeft ( 3 ) hero . moveUp ( 2 ) hero . moveLeft ( ) hero . use ( "lev…" at bounding box center [475, 204] width 214 height 226
click at [438, 173] on div "hero . moveLeft ( 3 ) hero . moveUp ( 2 ) hero . moveLeft ( ) hero . use ( "lev…" at bounding box center [475, 204] width 214 height 226
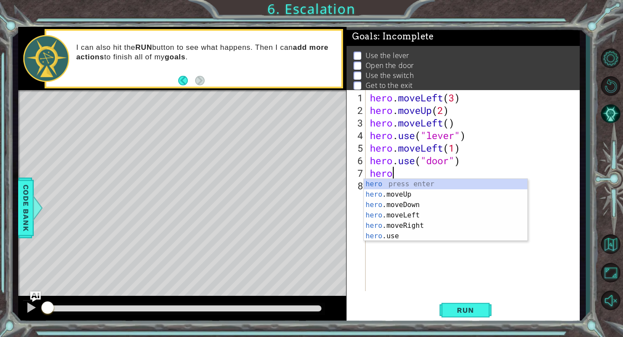
scroll to position [0, 0]
click at [438, 195] on div "hero press enter hero .moveUp press enter hero .moveDown press enter hero .move…" at bounding box center [445, 220] width 163 height 83
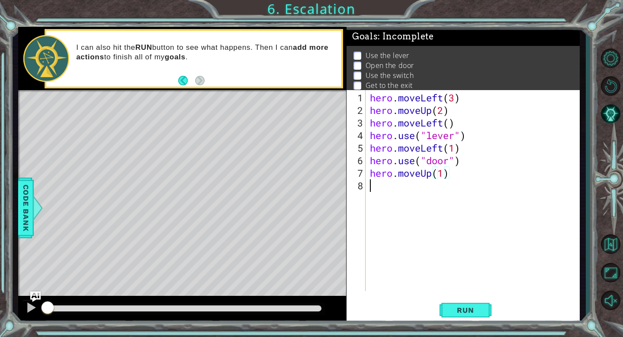
click at [437, 181] on div "hero . moveLeft ( 3 ) hero . moveUp ( 2 ) hero . moveLeft ( ) hero . use ( "lev…" at bounding box center [475, 204] width 214 height 226
type textarea "hero.moveUp(1)"
click at [419, 189] on div "hero . moveLeft ( 3 ) hero . moveUp ( 2 ) hero . moveLeft ( ) hero . use ( "lev…" at bounding box center [475, 204] width 214 height 226
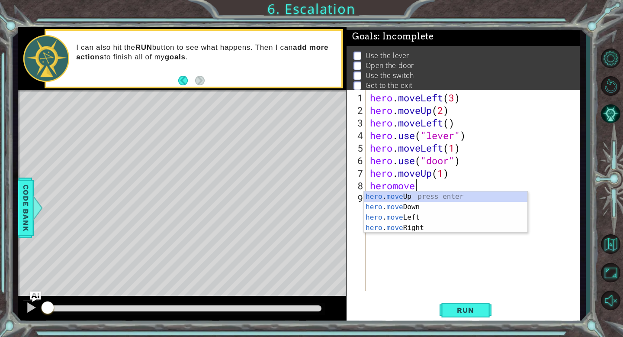
scroll to position [0, 1]
click at [417, 218] on div "hero . move Up press enter hero . move Down press enter hero . move Left press …" at bounding box center [445, 222] width 163 height 62
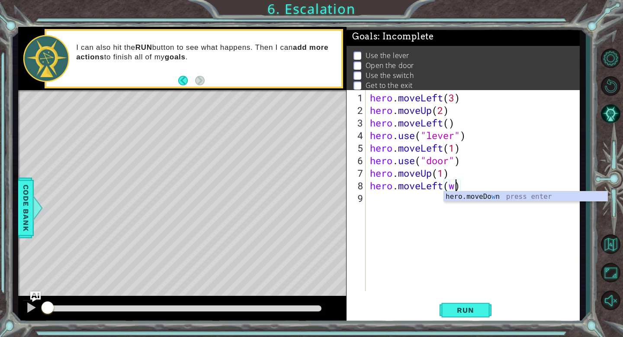
type textarea "hero.moveLeft(2)"
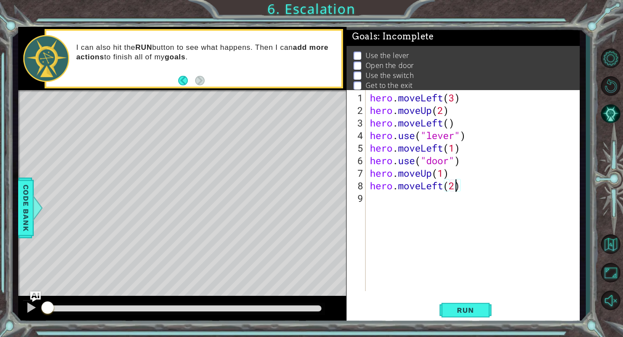
click at [484, 186] on div "hero . moveLeft ( 3 ) hero . moveUp ( 2 ) hero . moveLeft ( ) hero . use ( "lev…" at bounding box center [475, 204] width 214 height 226
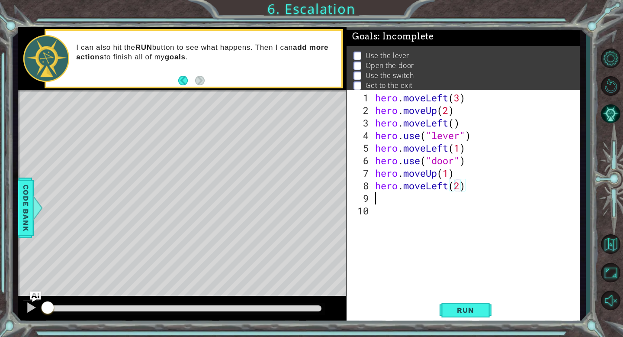
scroll to position [0, 0]
type textarea "hero.moveLeft(2)"
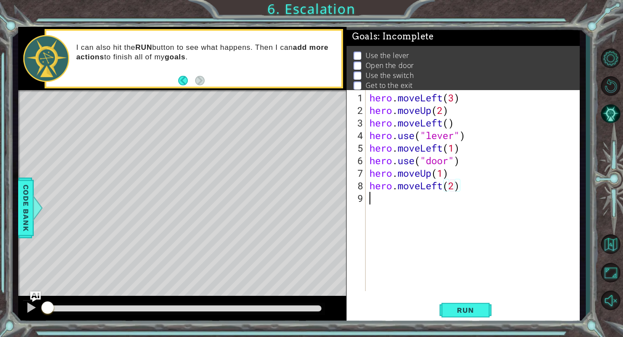
click at [406, 202] on div "hero . moveLeft ( 3 ) hero . moveUp ( 2 ) hero . moveLeft ( ) hero . use ( "lev…" at bounding box center [475, 204] width 214 height 226
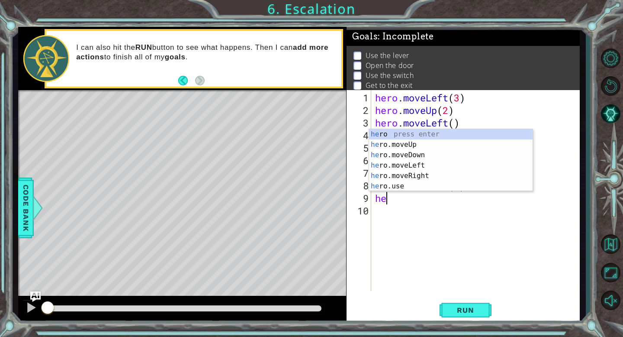
scroll to position [0, 0]
click at [393, 186] on div "hero press enter hero .moveUp press enter hero .moveDown press enter hero .move…" at bounding box center [450, 170] width 163 height 83
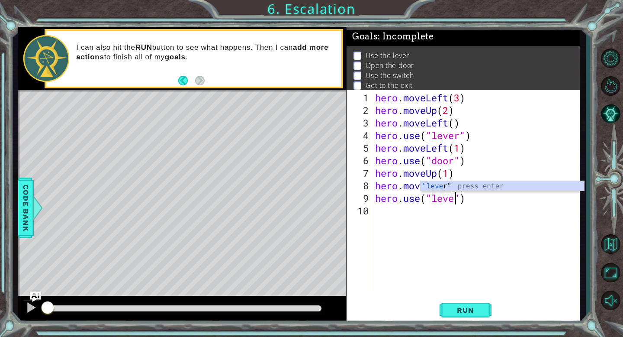
type textarea "hero.use("lever")"
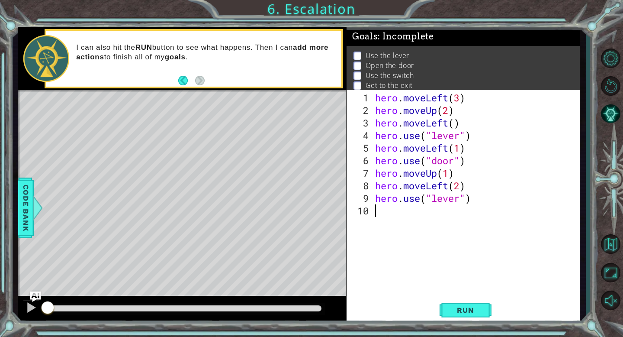
click at [416, 215] on div "hero . moveLeft ( 3 ) hero . moveUp ( 2 ) hero . moveLeft ( ) hero . use ( "lev…" at bounding box center [477, 204] width 208 height 226
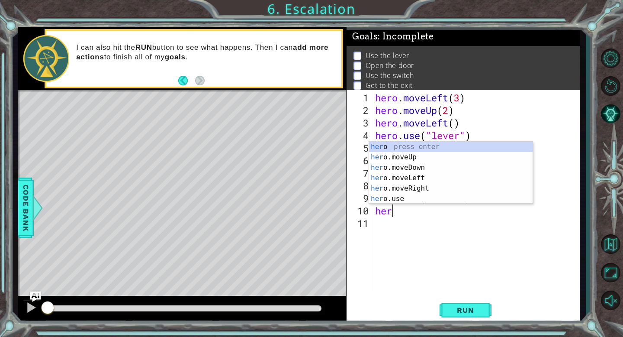
scroll to position [0, 0]
click at [422, 178] on div "hero press enter hero .moveUp press enter hero .moveDown press enter hero .move…" at bounding box center [450, 182] width 163 height 83
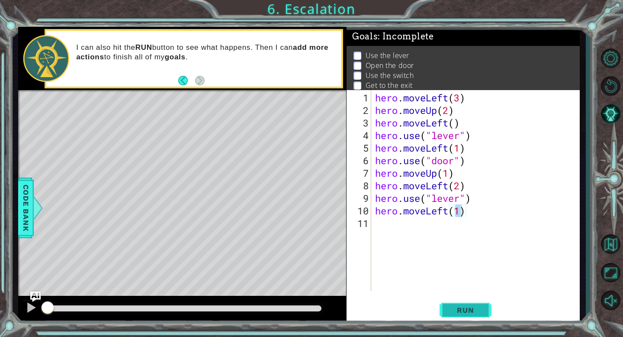
click at [450, 313] on span "Run" at bounding box center [465, 309] width 34 height 9
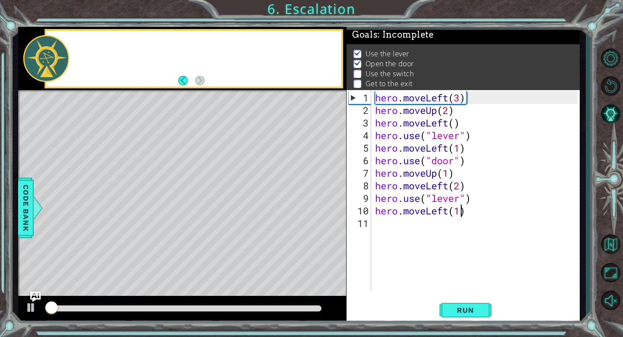
scroll to position [2, 0]
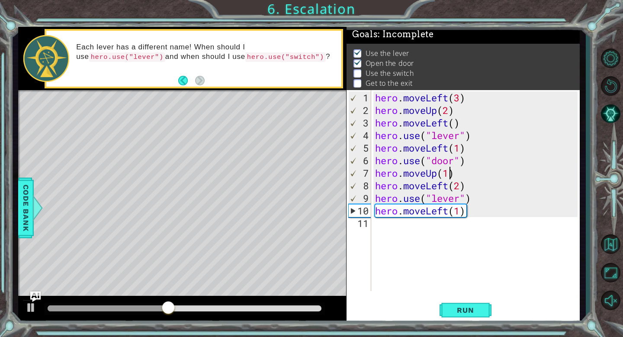
click at [451, 176] on div "hero . moveLeft ( 3 ) hero . moveUp ( 2 ) hero . moveLeft ( ) hero . use ( "lev…" at bounding box center [477, 204] width 208 height 226
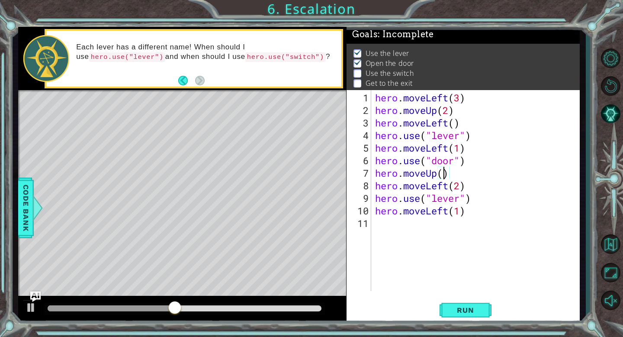
scroll to position [0, 3]
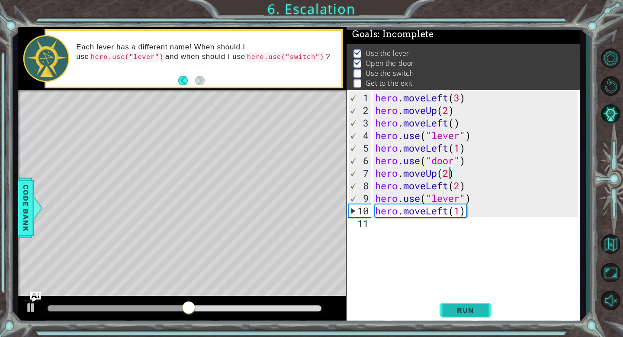
click at [485, 298] on button "Run" at bounding box center [465, 309] width 52 height 23
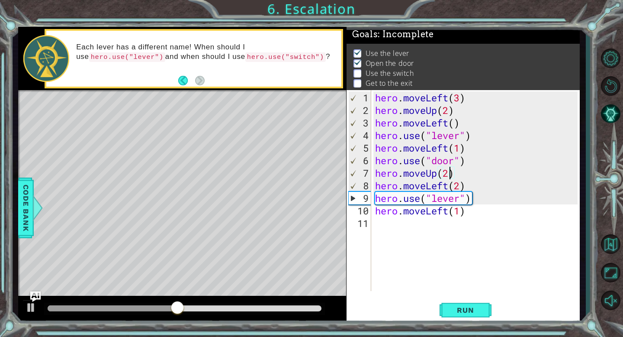
click at [449, 184] on div "hero . moveLeft ( 3 ) hero . moveUp ( 2 ) hero . moveLeft ( ) hero . use ( "lev…" at bounding box center [477, 204] width 208 height 226
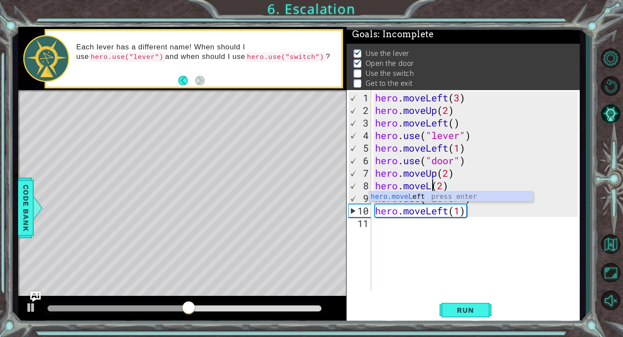
scroll to position [0, 3]
type textarea "hero.moveRight(2)"
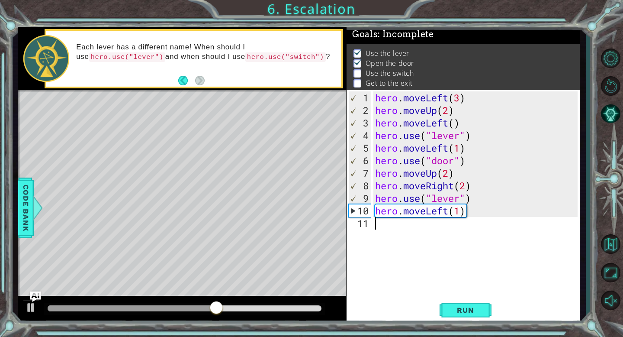
click at [521, 266] on div "hero . moveLeft ( 3 ) hero . moveUp ( 2 ) hero . moveLeft ( ) hero . use ( "lev…" at bounding box center [477, 204] width 208 height 226
click at [449, 211] on div "hero . moveLeft ( 3 ) hero . moveUp ( 2 ) hero . moveLeft ( ) hero . use ( "lev…" at bounding box center [477, 204] width 208 height 226
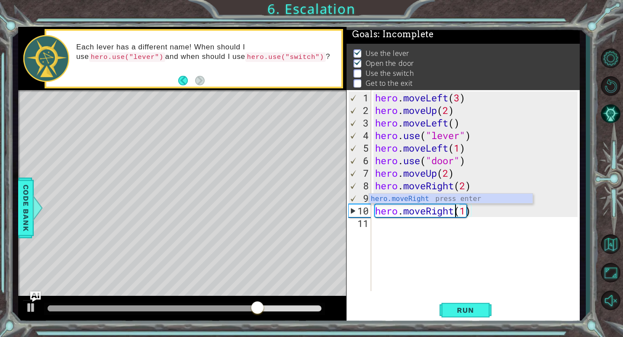
scroll to position [0, 3]
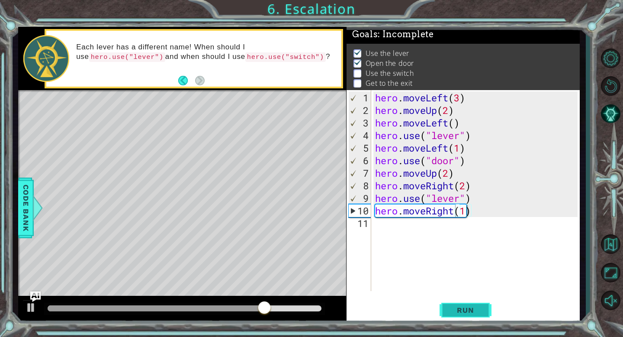
click at [469, 305] on span "Run" at bounding box center [465, 309] width 34 height 9
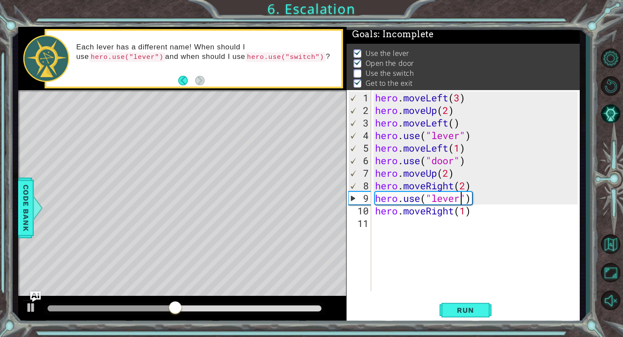
click at [461, 196] on div "hero . moveLeft ( 3 ) hero . moveUp ( 2 ) hero . moveLeft ( ) hero . use ( "lev…" at bounding box center [477, 204] width 208 height 226
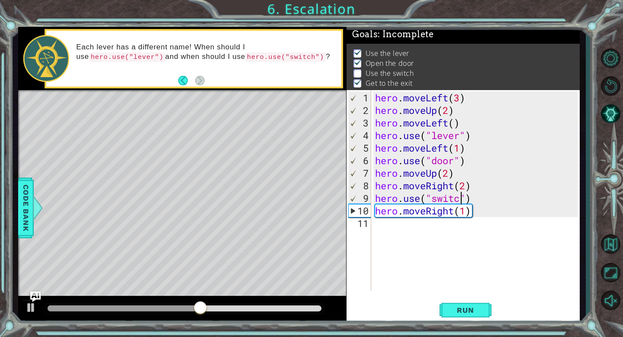
scroll to position [0, 4]
type textarea "hero.use("switch")"
click at [480, 310] on span "Run" at bounding box center [465, 309] width 34 height 9
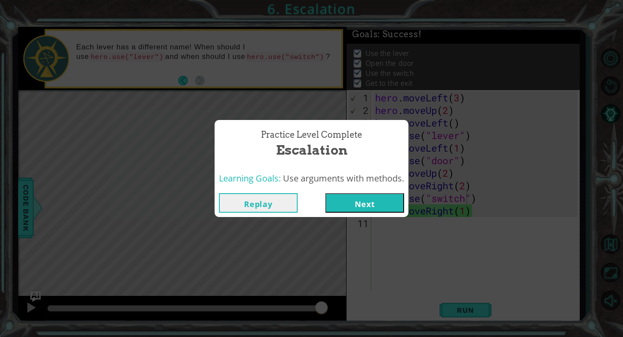
click at [364, 208] on button "Next" at bounding box center [364, 202] width 79 height 19
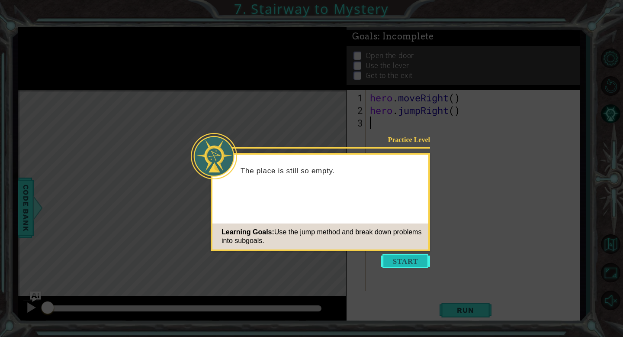
click at [383, 264] on button "Start" at bounding box center [405, 261] width 49 height 14
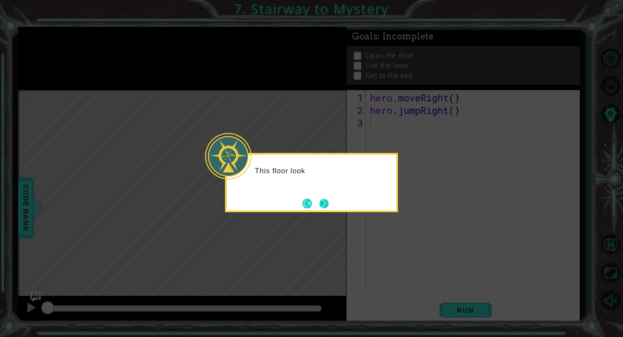
click at [326, 202] on button "Next" at bounding box center [324, 203] width 10 height 10
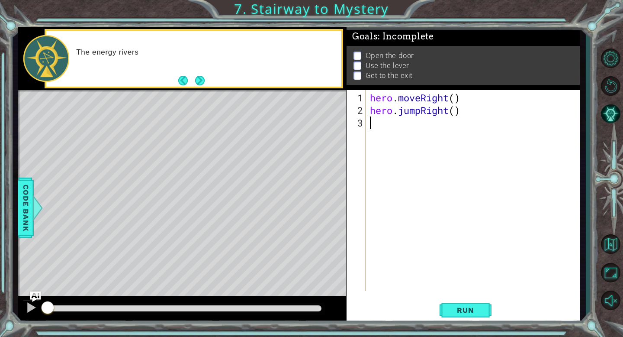
click at [425, 127] on div "hero . moveRight ( ) hero . jumpRight ( )" at bounding box center [475, 204] width 214 height 226
click at [455, 98] on div "hero . moveRight ( ) hero . jumpRight ( )" at bounding box center [475, 204] width 214 height 226
click at [458, 112] on div "hero . moveRight ( 1 ) hero . jumpRight ( )" at bounding box center [475, 204] width 214 height 226
type textarea "hero.jumpRight(1)"
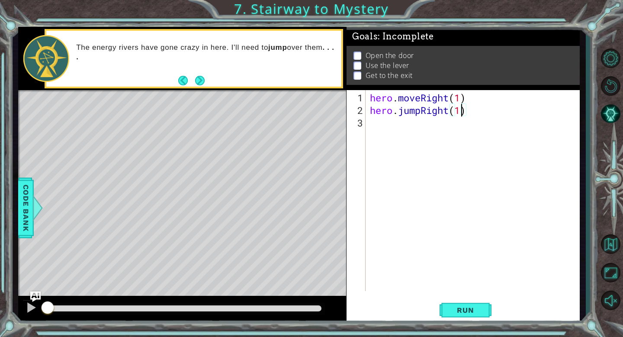
scroll to position [0, 4]
click at [414, 111] on div "hero . moveRight ( 1 ) hero . jumpRight ( 1 )" at bounding box center [475, 204] width 214 height 226
click at [414, 126] on div "hero . moveRight ( 1 ) hero . jumpRight ( 1 )" at bounding box center [475, 204] width 214 height 226
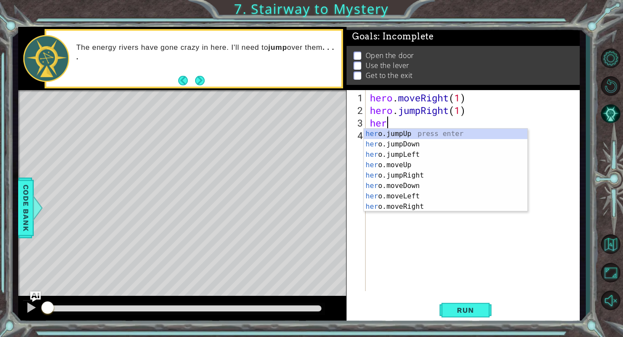
scroll to position [0, 0]
click at [418, 205] on div "hero .jumpUp press enter hero .jumpDown press enter hero .jumpLeft press enter …" at bounding box center [445, 180] width 163 height 104
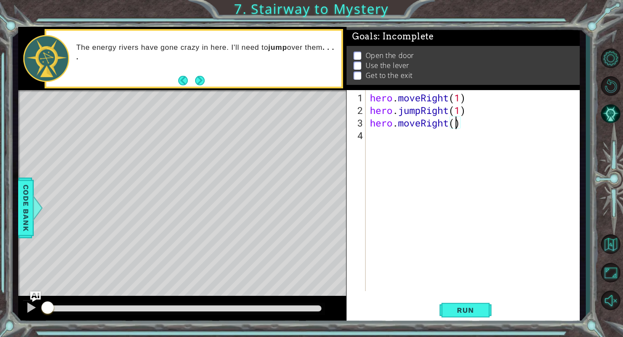
type textarea "hero.moveRight(1)"
click at [386, 136] on div "hero . moveRight ( 1 ) hero . jumpRight ( 1 ) hero . moveRight ( 1 )" at bounding box center [475, 204] width 214 height 226
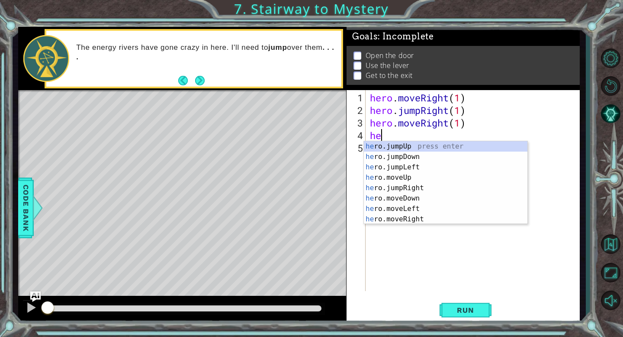
scroll to position [0, 0]
click at [397, 191] on div "hero .jumpUp press enter hero .jumpDown press enter hero .jumpLeft press enter …" at bounding box center [445, 193] width 163 height 104
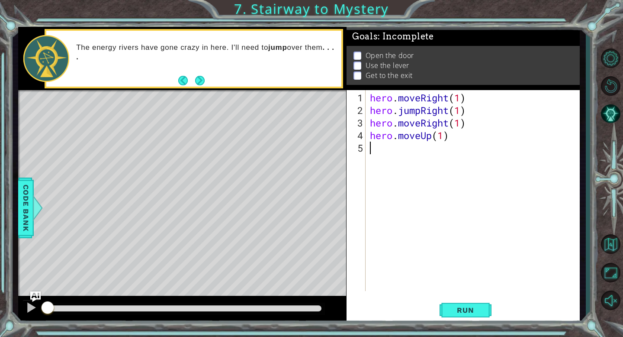
click at [414, 157] on div "hero . moveRight ( 1 ) hero . jumpRight ( 1 ) hero . moveRight ( 1 ) hero . mov…" at bounding box center [475, 204] width 214 height 226
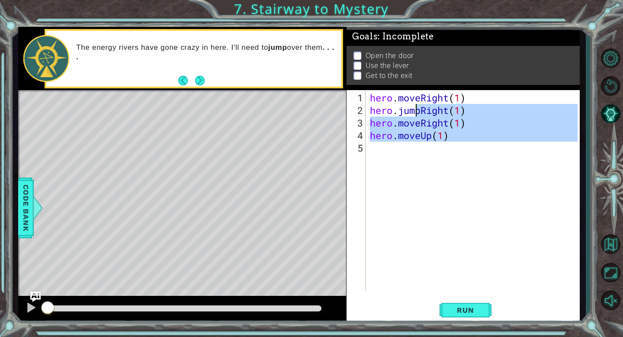
type textarea "hero.jumpRight(1) hero.moveRight(1)"
click at [416, 151] on div "hero . moveRight ( 1 ) hero . jumpRight ( 1 ) hero . moveRight ( 1 ) hero . mov…" at bounding box center [475, 204] width 214 height 226
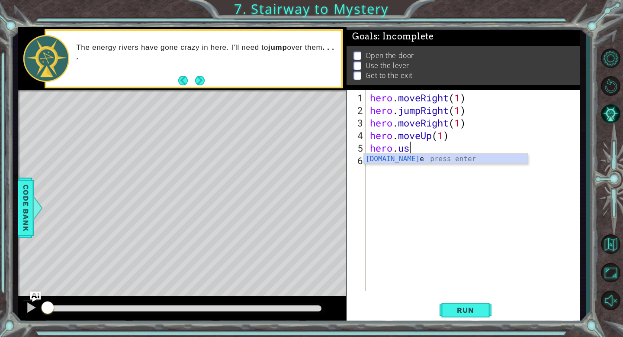
scroll to position [0, 1]
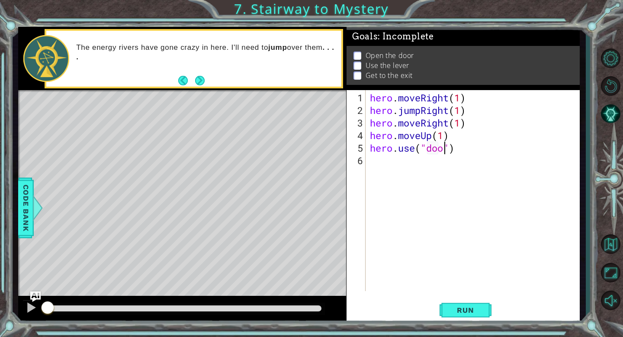
type textarea "hero.use("door")"
click at [398, 167] on div "hero . moveRight ( 1 ) hero . jumpRight ( 1 ) hero . moveRight ( 1 ) hero . mov…" at bounding box center [475, 204] width 214 height 226
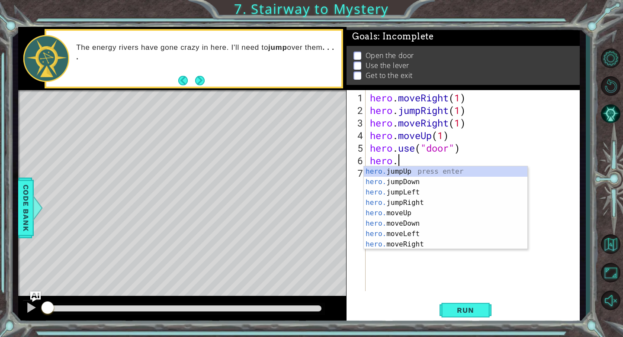
scroll to position [0, 1]
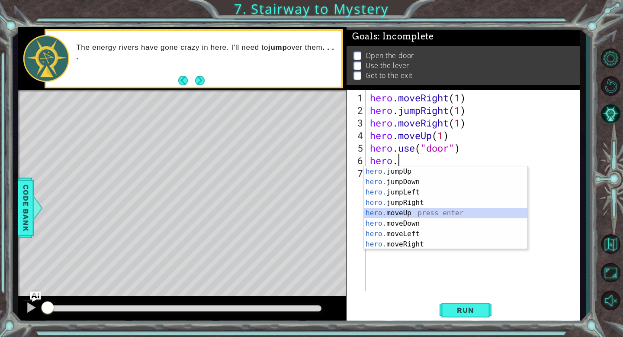
click at [414, 214] on div "hero. jumpUp press enter hero. jumpDown press enter hero. jumpLeft press enter …" at bounding box center [445, 218] width 163 height 104
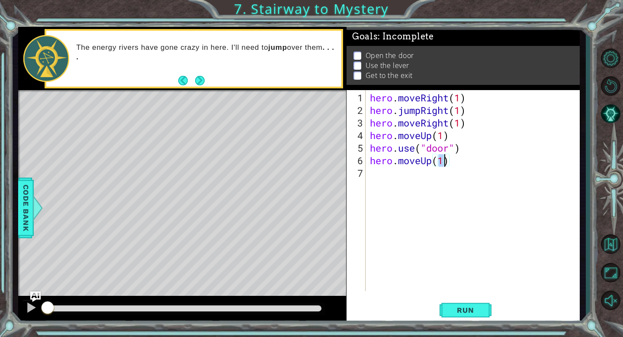
type textarea "hero.moveUp(2)"
click at [437, 174] on div "hero . moveRight ( 1 ) hero . jumpRight ( 1 ) hero . moveRight ( 1 ) hero . mov…" at bounding box center [475, 204] width 214 height 226
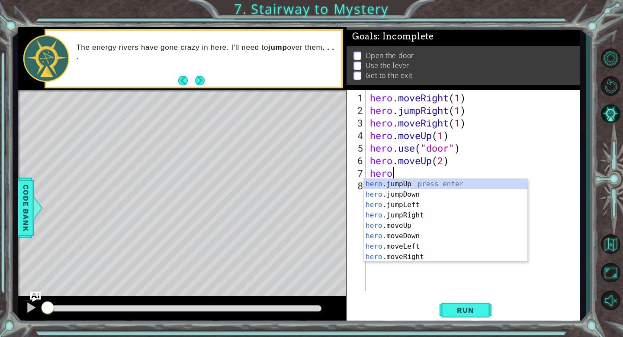
scroll to position [0, 0]
click at [412, 246] on div "hero .jumpUp press enter hero .jumpDown press enter hero .jumpLeft press enter …" at bounding box center [445, 231] width 163 height 104
type textarea "hero.moveLeft(1)"
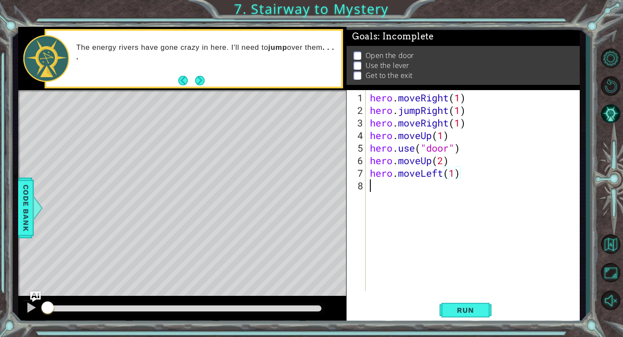
click at [436, 186] on div "hero . moveRight ( 1 ) hero . jumpRight ( 1 ) hero . moveRight ( 1 ) hero . mov…" at bounding box center [475, 204] width 214 height 226
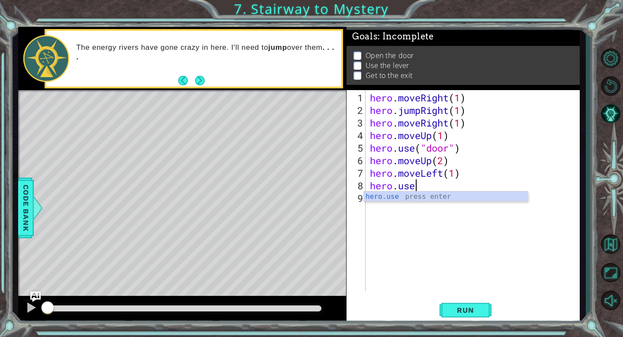
scroll to position [0, 1]
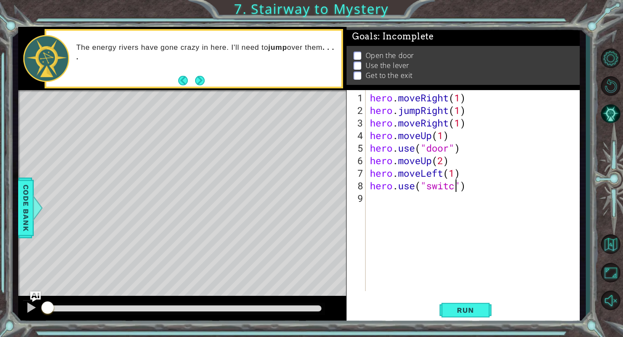
type textarea "hero.use("switch")"
click at [457, 193] on div "hero . moveRight ( 1 ) hero . jumpRight ( 1 ) hero . moveRight ( 1 ) hero . mov…" at bounding box center [475, 204] width 214 height 226
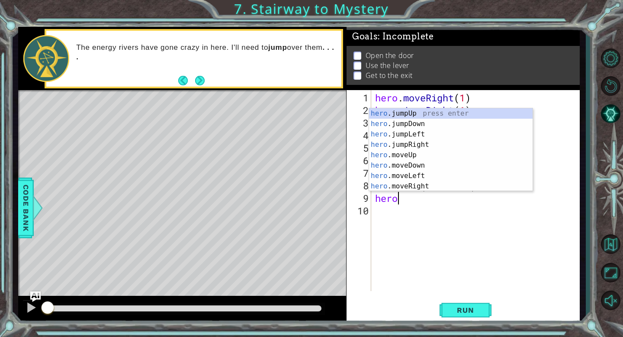
scroll to position [0, 0]
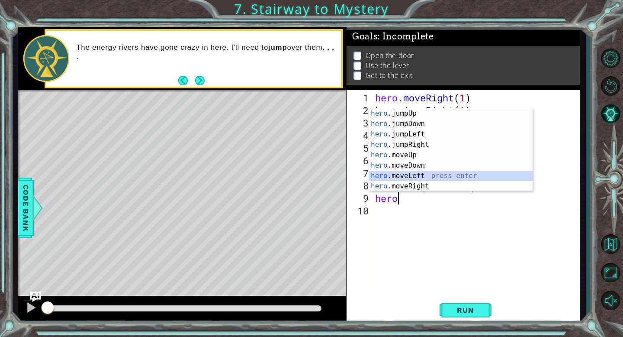
click at [435, 174] on div "hero .jumpUp press enter hero .jumpDown press enter hero .jumpLeft press enter …" at bounding box center [450, 160] width 163 height 104
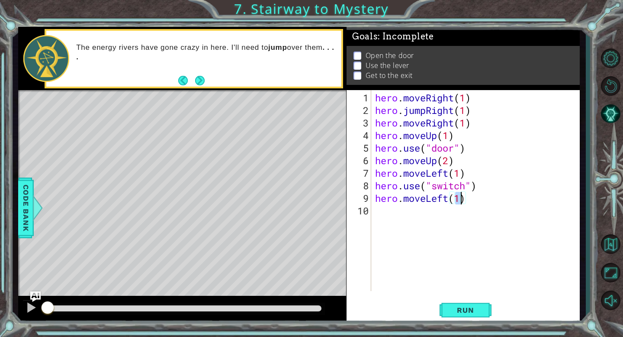
type textarea "hero.moveLeft(2)"
click at [435, 207] on div "hero . moveRight ( 1 ) hero . jumpRight ( 1 ) hero . moveRight ( 1 ) hero . mov…" at bounding box center [477, 204] width 208 height 226
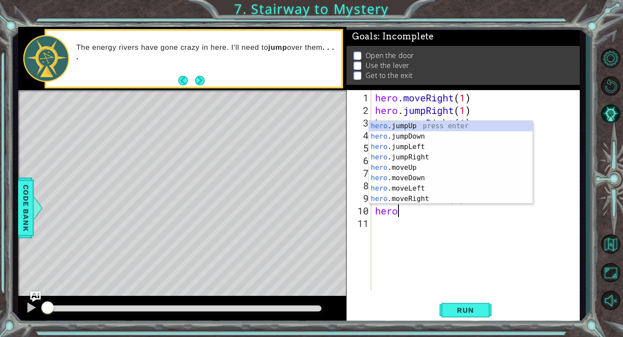
type textarea "hero."
click at [429, 125] on div "hero. jumpUp press enter hero. jumpDown press enter hero. jumpLeft press enter …" at bounding box center [450, 173] width 163 height 104
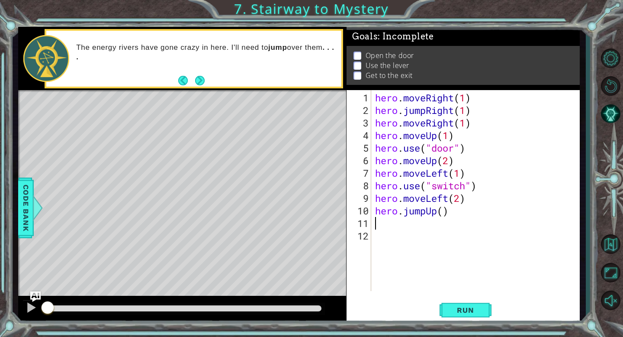
click at [444, 213] on div "hero . moveRight ( 1 ) hero . jumpRight ( 1 ) hero . moveRight ( 1 ) hero . mov…" at bounding box center [477, 204] width 208 height 226
type textarea "hero.jumpUp(2)"
click at [426, 219] on div "hero . moveRight ( 1 ) hero . jumpRight ( 1 ) hero . moveRight ( 1 ) hero . mov…" at bounding box center [477, 204] width 208 height 226
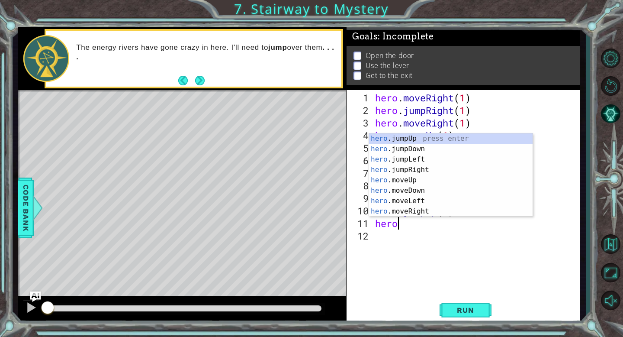
scroll to position [0, 0]
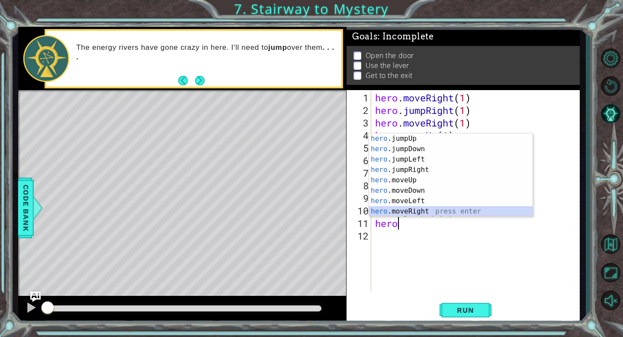
click at [423, 211] on div "hero .jumpUp press enter hero .jumpDown press enter hero .jumpLeft press enter …" at bounding box center [450, 185] width 163 height 104
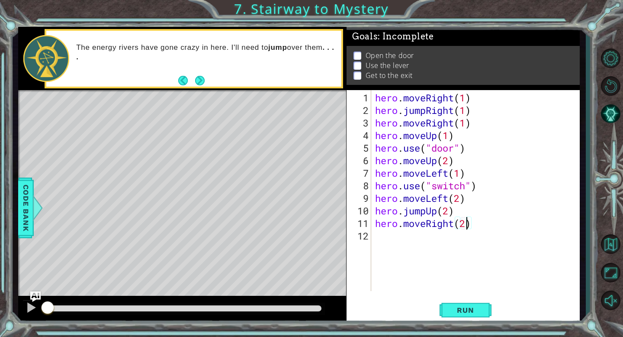
scroll to position [0, 4]
click at [457, 299] on button "Run" at bounding box center [465, 309] width 52 height 23
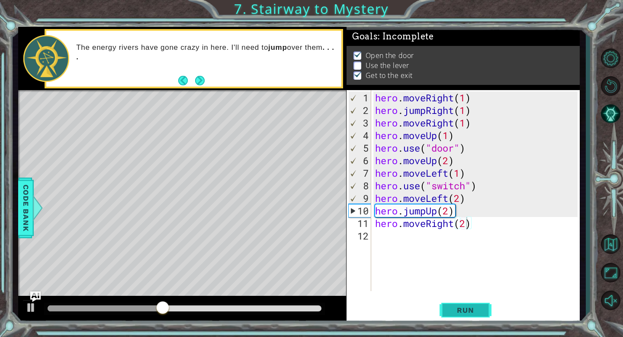
click at [472, 298] on button "Run" at bounding box center [465, 309] width 52 height 23
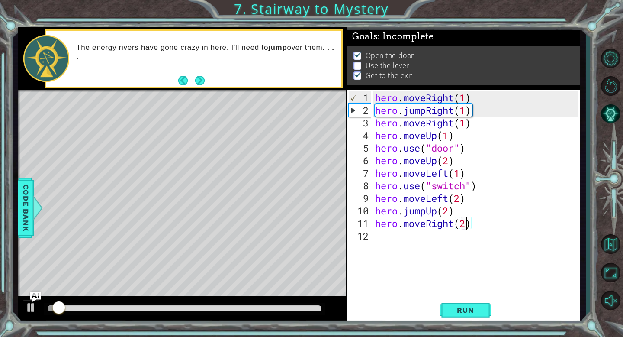
click at [470, 187] on div "hero . moveRight ( 1 ) hero . jumpRight ( 1 ) hero . moveRight ( 1 ) hero . mov…" at bounding box center [477, 204] width 208 height 226
click at [468, 188] on div "hero . moveRight ( 1 ) hero . jumpRight ( 1 ) hero . moveRight ( 1 ) hero . mov…" at bounding box center [477, 204] width 208 height 226
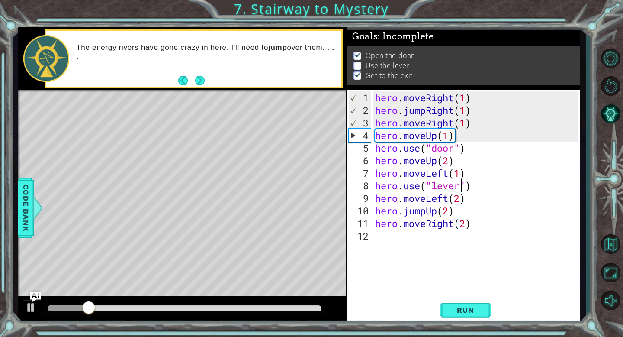
scroll to position [0, 3]
type textarea "hero.use("lever")"
click at [469, 296] on div "hero.use("lever") 1 2 3 4 5 6 7 8 9 10 11 12 hero . moveRight ( 1 ) hero . jump…" at bounding box center [462, 206] width 233 height 233
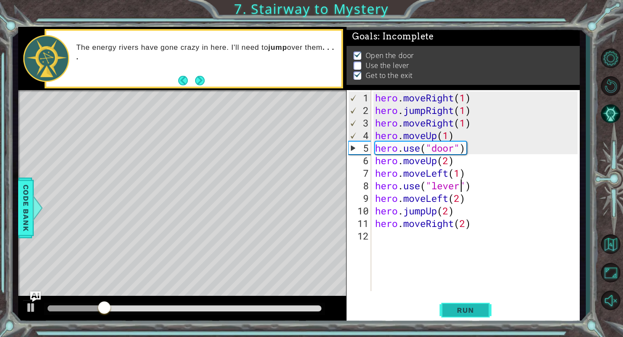
click at [467, 311] on span "Run" at bounding box center [465, 309] width 34 height 9
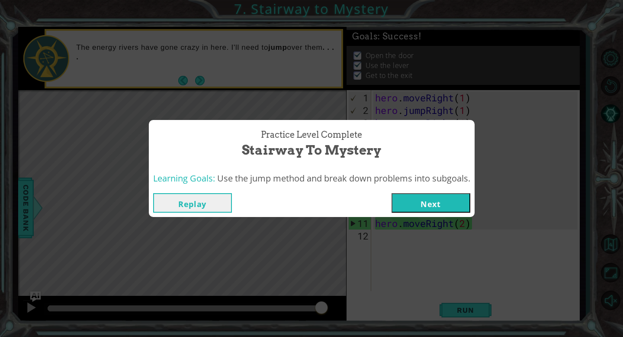
click at [460, 198] on button "Next" at bounding box center [430, 202] width 79 height 19
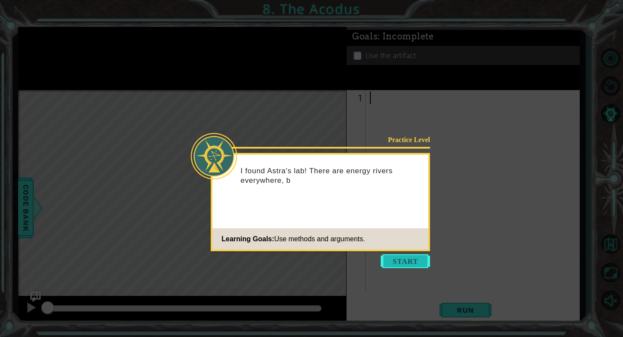
click at [420, 260] on button "Start" at bounding box center [405, 261] width 49 height 14
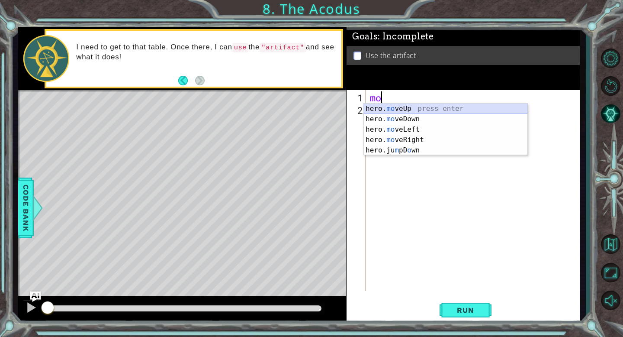
click at [385, 111] on div "hero. mo veUp press enter hero. mo veDown press enter hero. mo veLeft press ent…" at bounding box center [445, 139] width 163 height 73
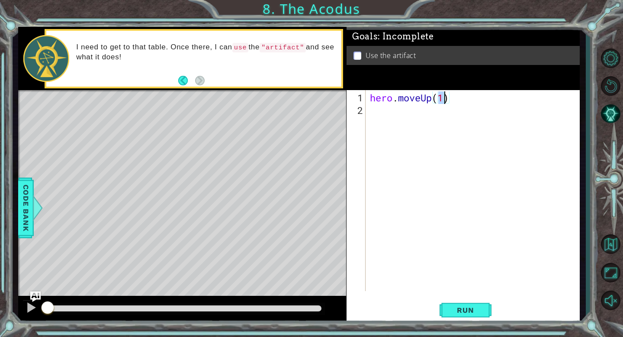
type textarea "hero.moveUp(2)"
click at [408, 116] on div "hero . moveUp ( 2 )" at bounding box center [475, 204] width 214 height 226
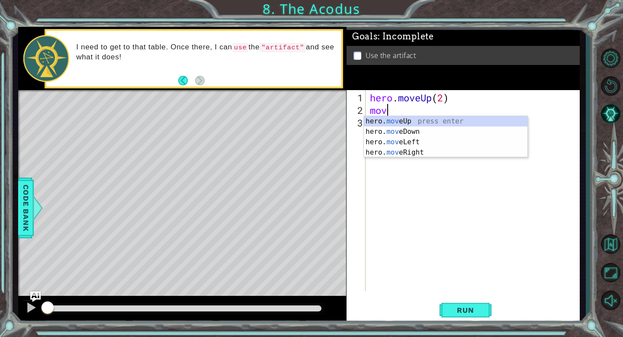
scroll to position [0, 0]
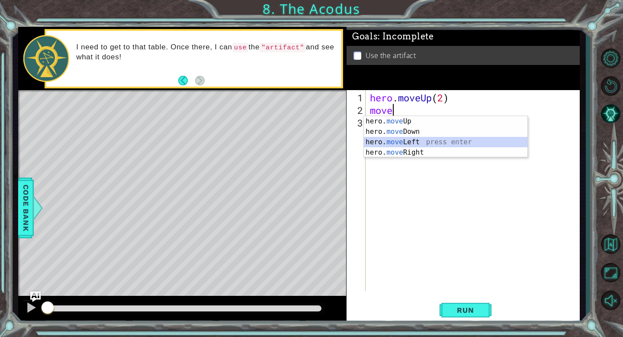
click at [409, 140] on div "hero. move Up press enter hero. move Down press enter hero. move Left press ent…" at bounding box center [445, 147] width 163 height 62
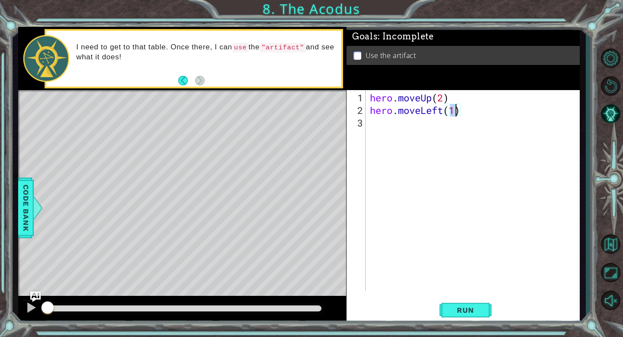
click at [419, 123] on div "hero . moveUp ( 2 ) hero . moveLeft ( 1 )" at bounding box center [475, 204] width 214 height 226
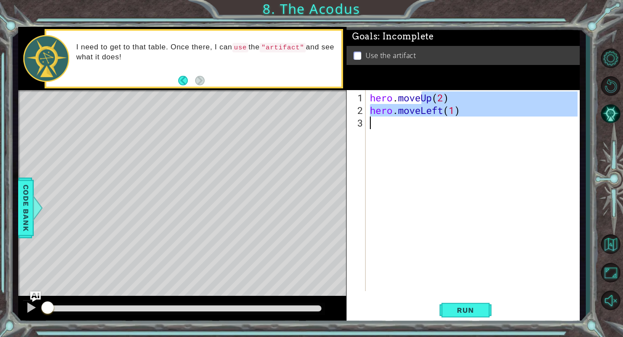
type textarea "hero.moveLeft(1)"
click at [419, 122] on div "hero . moveUp ( 2 ) hero . moveLeft ( 1 )" at bounding box center [475, 204] width 214 height 226
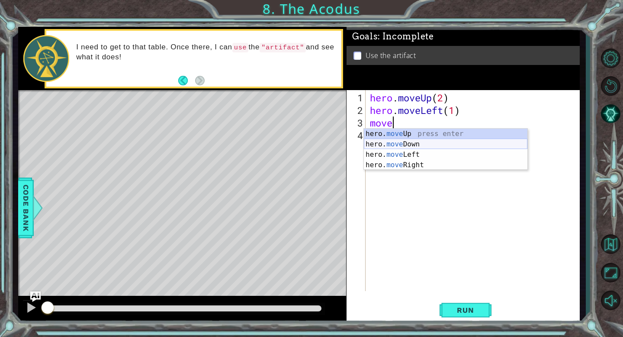
click at [407, 144] on div "hero. move Up press enter hero. move Down press enter hero. move Left press ent…" at bounding box center [445, 159] width 163 height 62
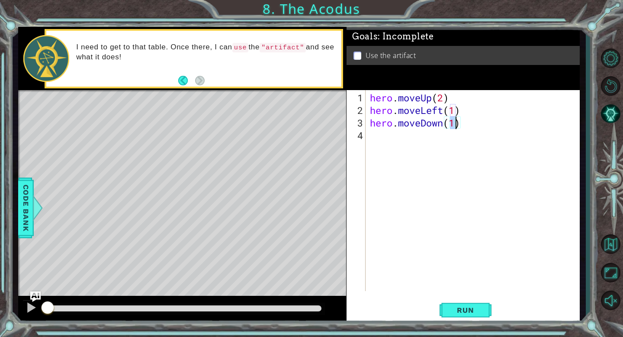
type textarea "hero.moveDown(2)"
click at [427, 137] on div "hero . moveUp ( 2 ) hero . moveLeft ( 1 ) hero . moveDown ( 2 )" at bounding box center [475, 204] width 214 height 226
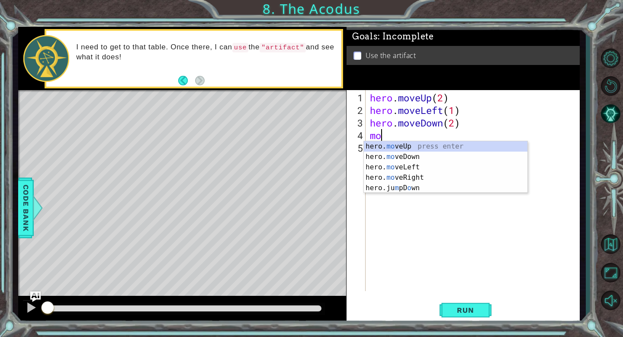
type textarea "m"
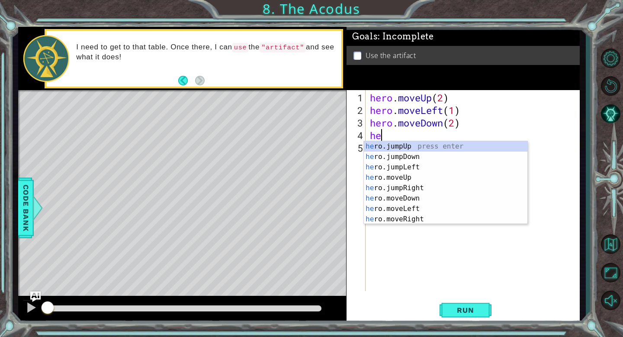
type textarea "her"
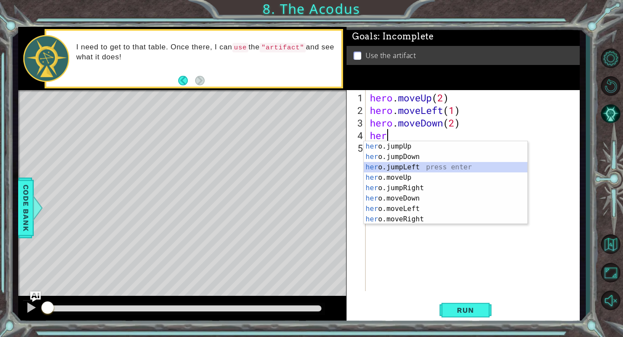
click at [420, 164] on div "her o.jumpUp press enter her o.jumpDown press enter her o.jumpLeft press enter …" at bounding box center [445, 193] width 163 height 104
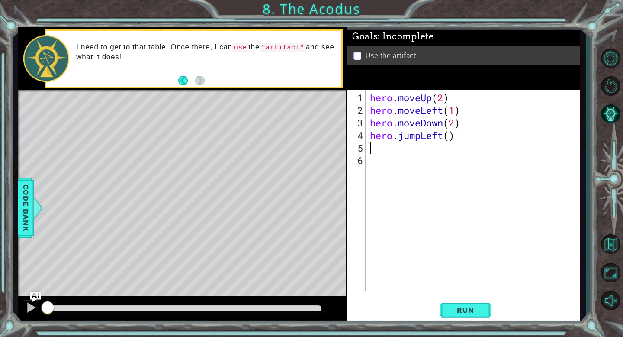
type textarea "1"
click at [451, 138] on div "hero . moveUp ( 2 ) hero . moveLeft ( 1 ) hero . moveDown ( 2 ) hero . jumpLeft…" at bounding box center [475, 204] width 214 height 226
click at [413, 151] on div "hero . moveUp ( 2 ) hero . moveLeft ( 1 ) hero . moveDown ( 2 ) hero . jumpLeft…" at bounding box center [475, 204] width 214 height 226
type textarea "hero.moveUp(2)"
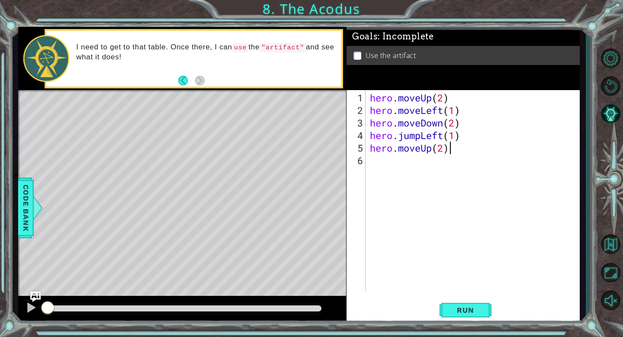
scroll to position [0, 3]
click at [387, 158] on div "hero . moveUp ( 2 ) hero . moveLeft ( 1 ) hero . moveDown ( 2 ) hero . jumpLeft…" at bounding box center [475, 204] width 214 height 226
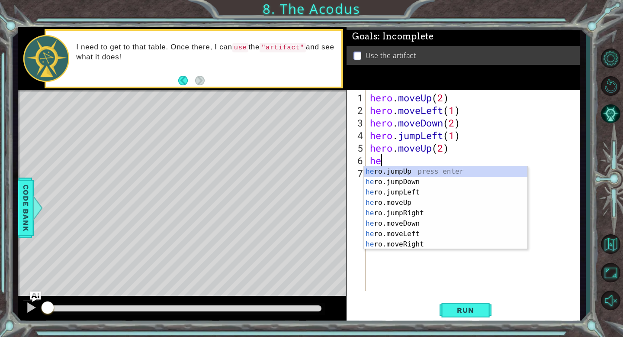
type textarea "her"
click at [396, 213] on div "her o.jumpUp press enter her o.jumpDown press enter her o.jumpLeft press enter …" at bounding box center [445, 218] width 163 height 104
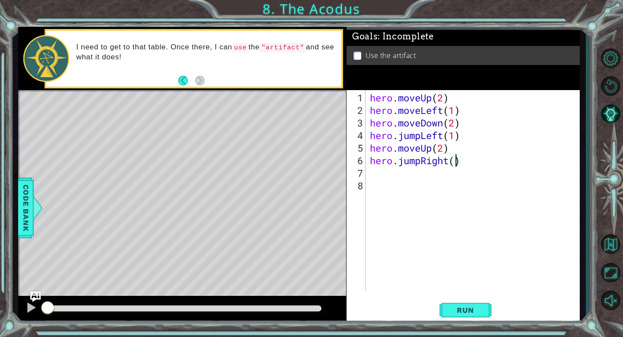
click at [454, 162] on div "hero . moveUp ( 2 ) hero . moveLeft ( 1 ) hero . moveDown ( 2 ) hero . jumpLeft…" at bounding box center [475, 204] width 214 height 226
type textarea "hero.jumpRight(1)"
click at [417, 174] on div "hero . moveUp ( 2 ) hero . moveLeft ( 1 ) hero . moveDown ( 2 ) hero . jumpLeft…" at bounding box center [475, 204] width 214 height 226
click at [470, 305] on button "Run" at bounding box center [465, 309] width 52 height 23
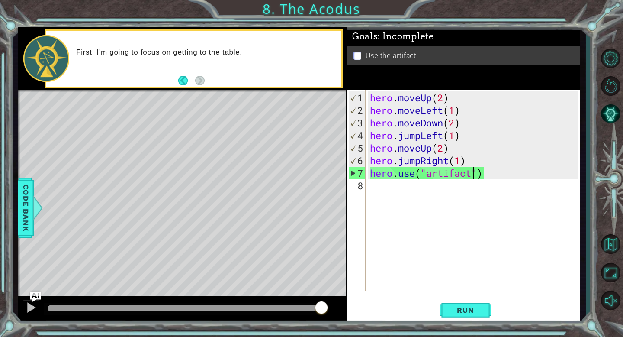
click at [447, 160] on div "hero . moveUp ( 2 ) hero . moveLeft ( 1 ) hero . moveDown ( 2 ) hero . jumpLeft…" at bounding box center [475, 204] width 214 height 226
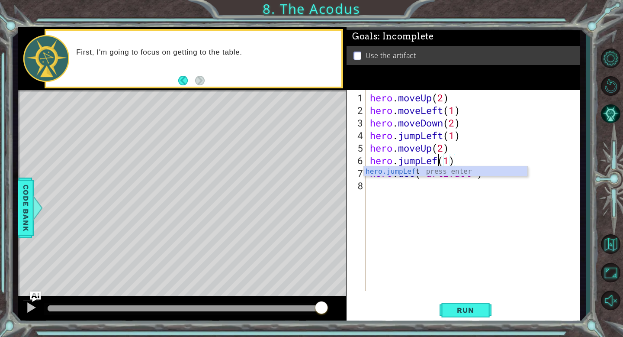
scroll to position [0, 3]
click at [474, 318] on button "Run" at bounding box center [465, 309] width 52 height 23
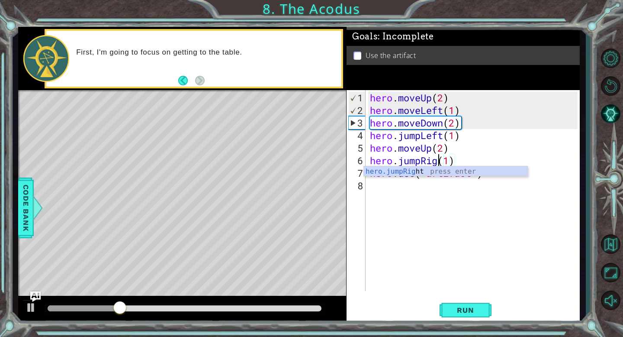
scroll to position [0, 3]
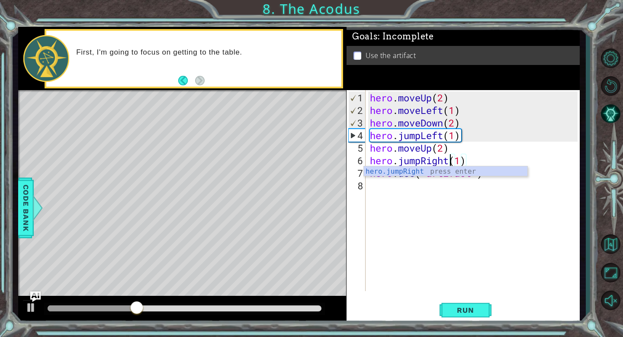
drag, startPoint x: 423, startPoint y: 160, endPoint x: 430, endPoint y: 184, distance: 24.4
click at [423, 160] on div "hero . moveUp ( 2 ) hero . moveLeft ( 1 ) hero . moveDown ( 2 ) hero . jumpLeft…" at bounding box center [475, 204] width 214 height 226
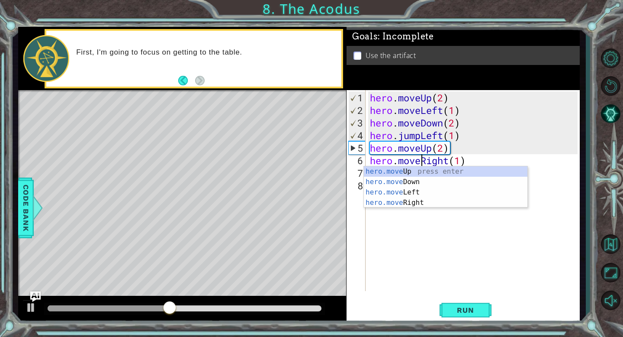
scroll to position [0, 2]
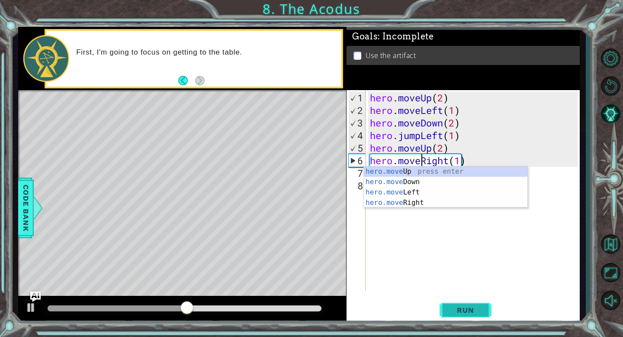
type textarea "hero.moveRight(1)"
click at [469, 300] on button "Run" at bounding box center [465, 309] width 52 height 23
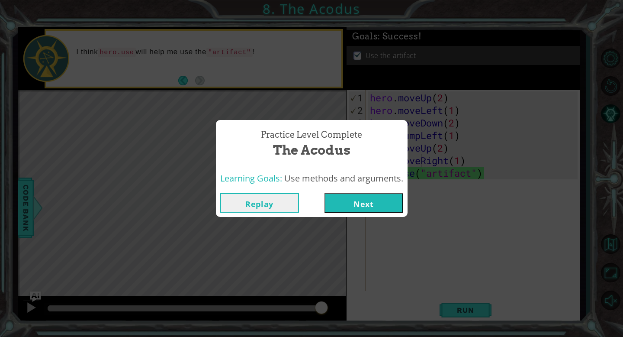
click at [380, 205] on button "Next" at bounding box center [363, 202] width 79 height 19
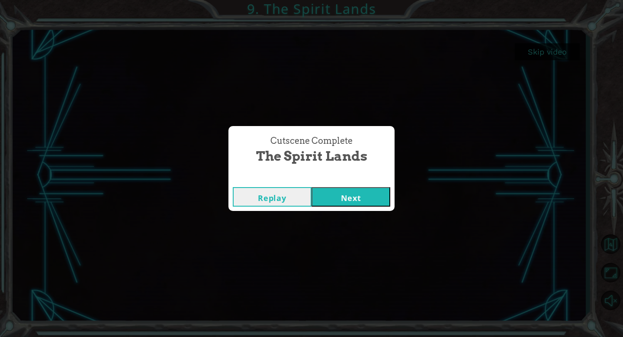
click at [345, 196] on button "Next" at bounding box center [350, 196] width 79 height 19
